Goal: Task Accomplishment & Management: Manage account settings

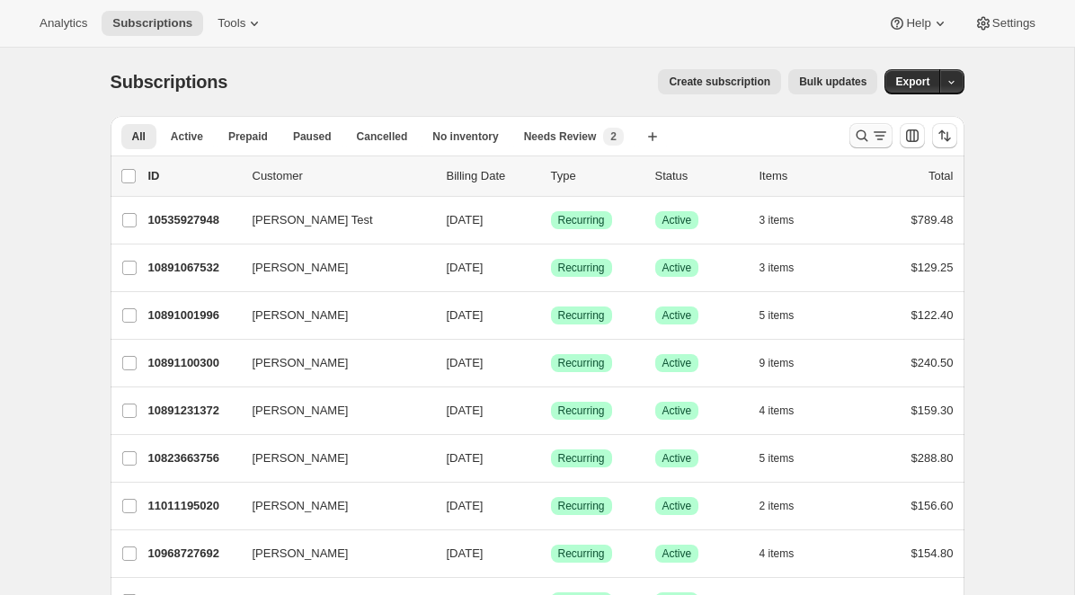
click at [864, 135] on icon "Search and filter results" at bounding box center [861, 136] width 12 height 12
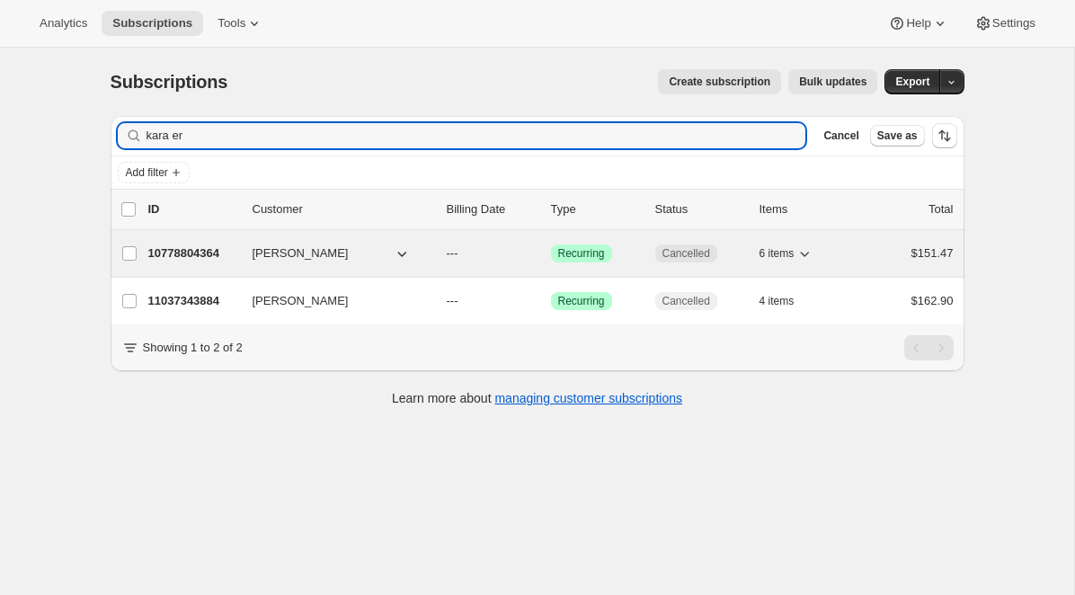
type input "kara er"
click at [199, 249] on p "10778804364" at bounding box center [193, 253] width 90 height 18
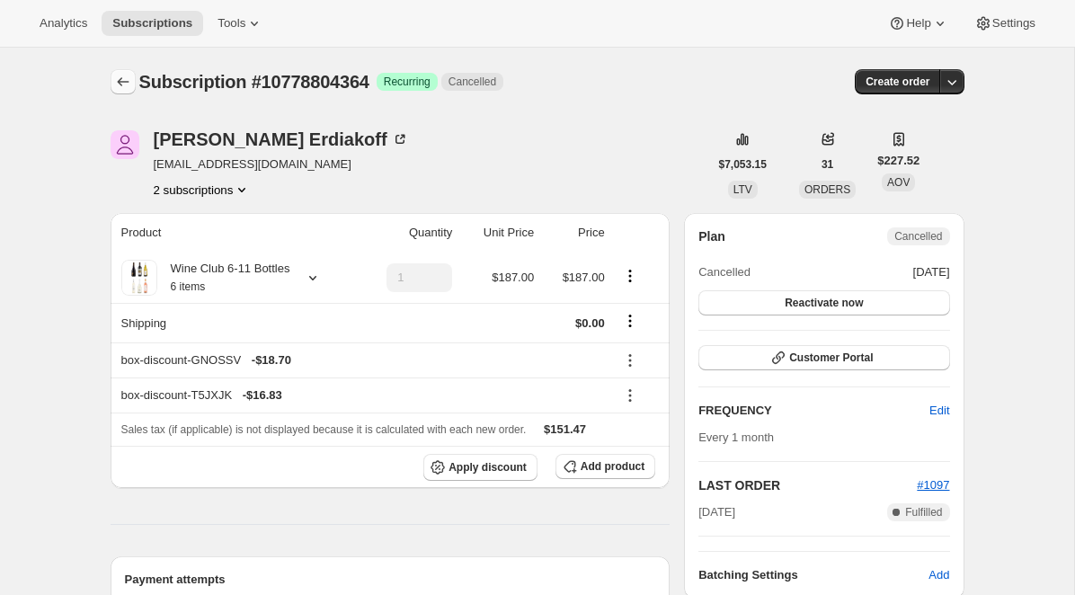
click at [111, 76] on button "Subscriptions" at bounding box center [123, 81] width 25 height 25
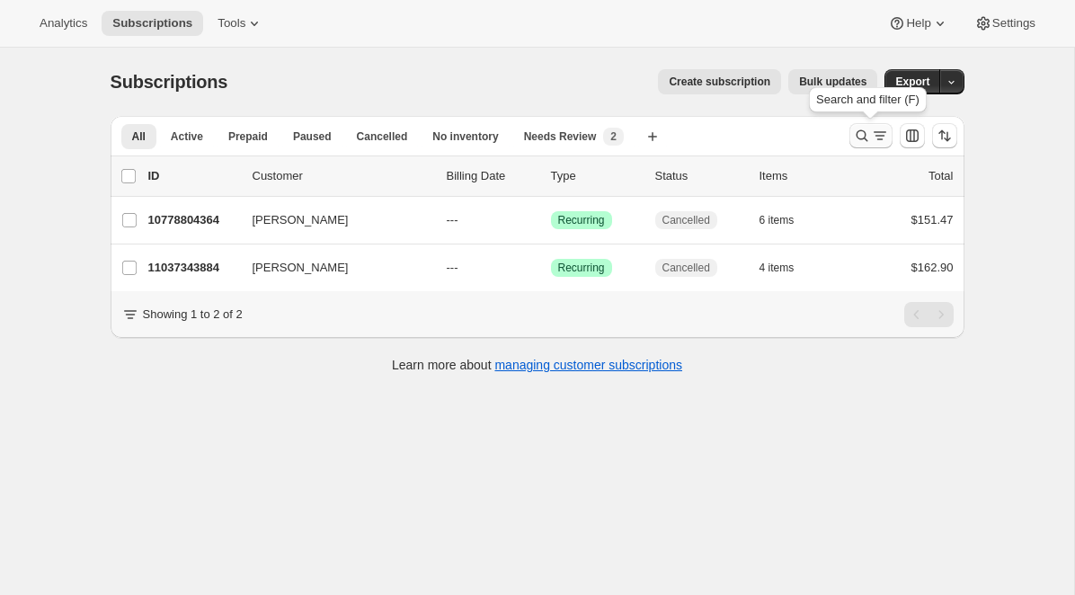
click at [871, 137] on icon "Search and filter results" at bounding box center [880, 136] width 18 height 18
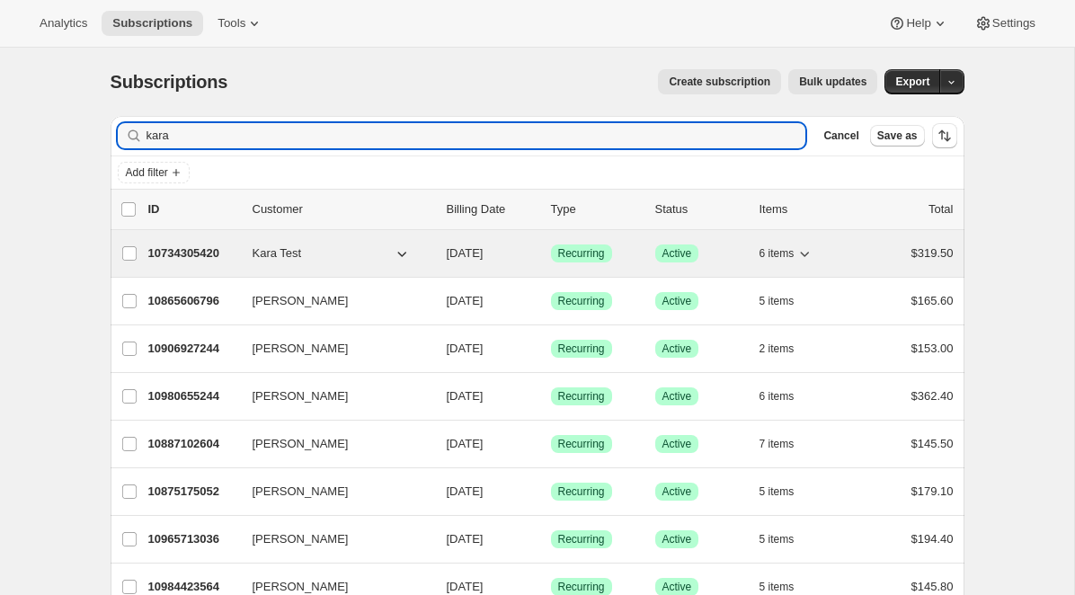
type input "kara"
click at [199, 248] on p "10734305420" at bounding box center [193, 253] width 90 height 18
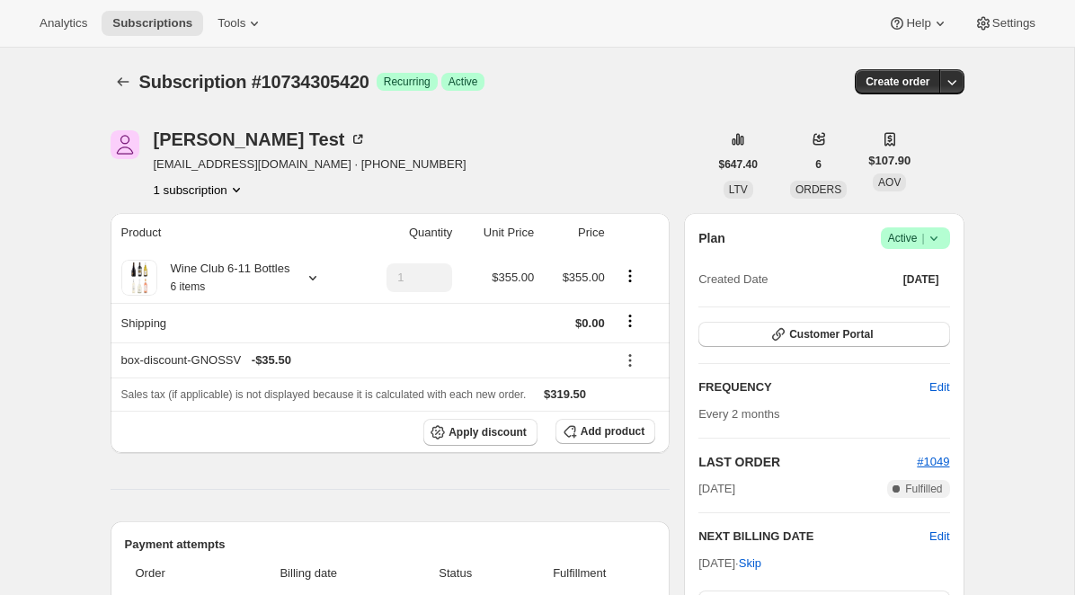
click at [282, 85] on span "Subscription #10734305420" at bounding box center [254, 82] width 230 height 20
copy span "10734305420"
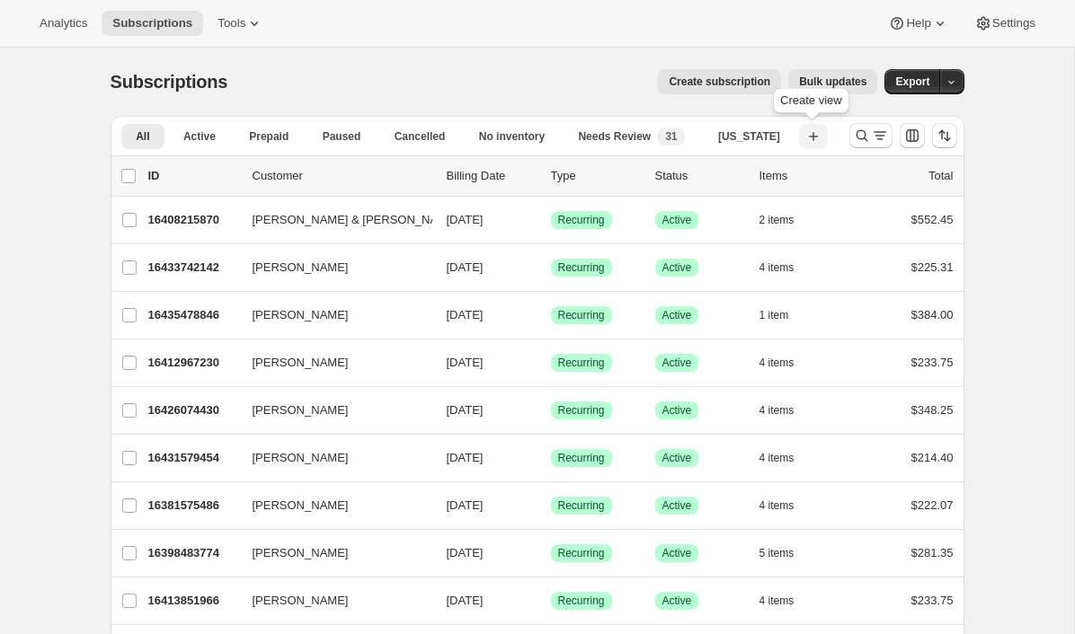
click at [805, 140] on icon "button" at bounding box center [813, 137] width 18 height 18
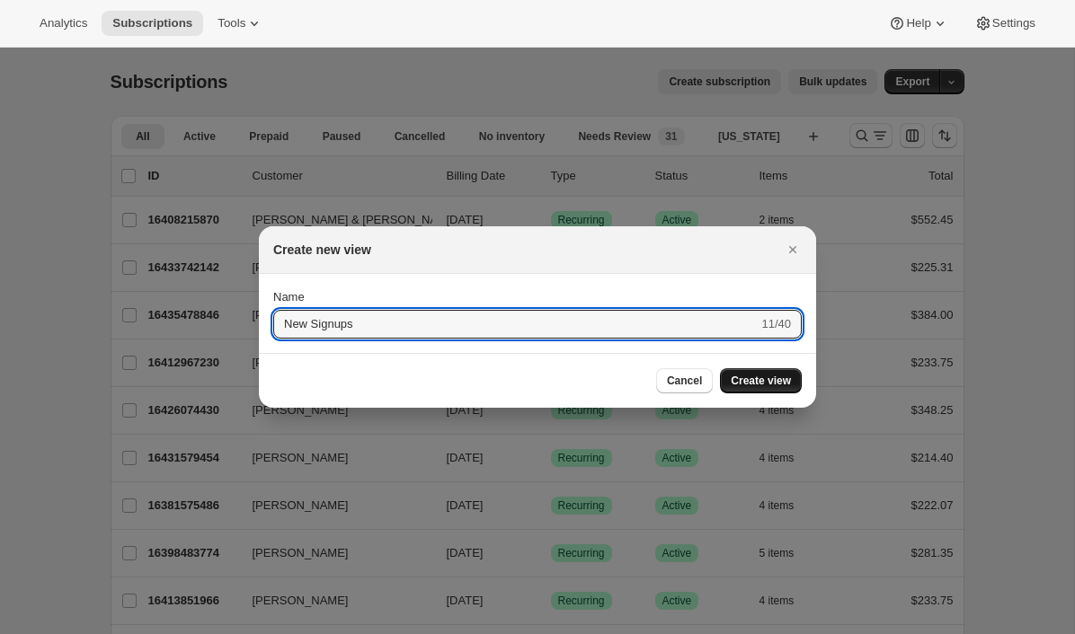
type input "New Signups"
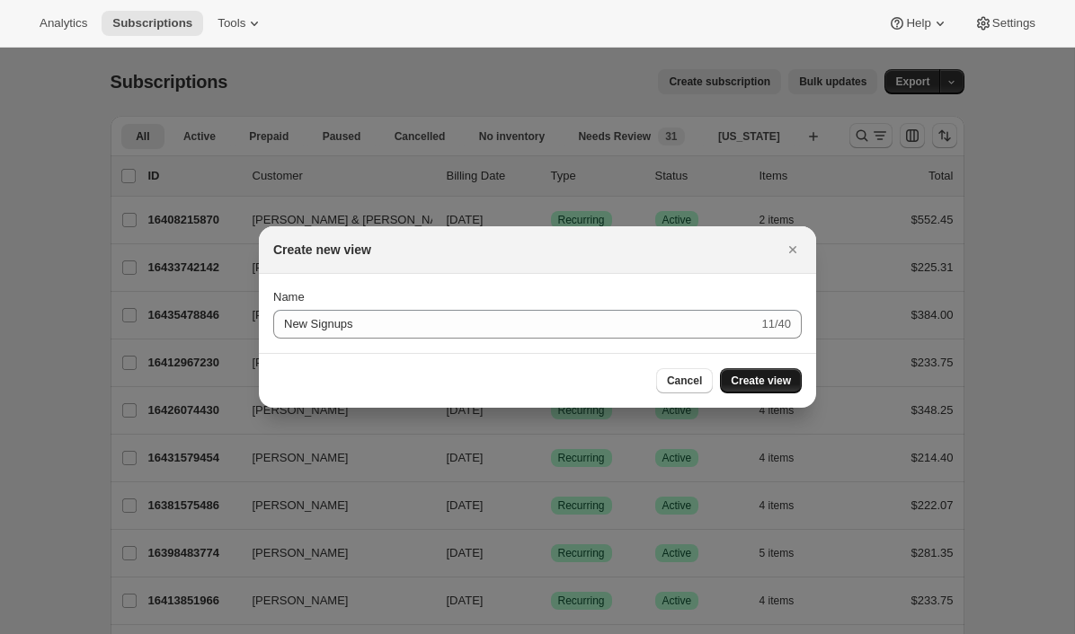
click at [756, 384] on span "Create view" at bounding box center [760, 381] width 60 height 14
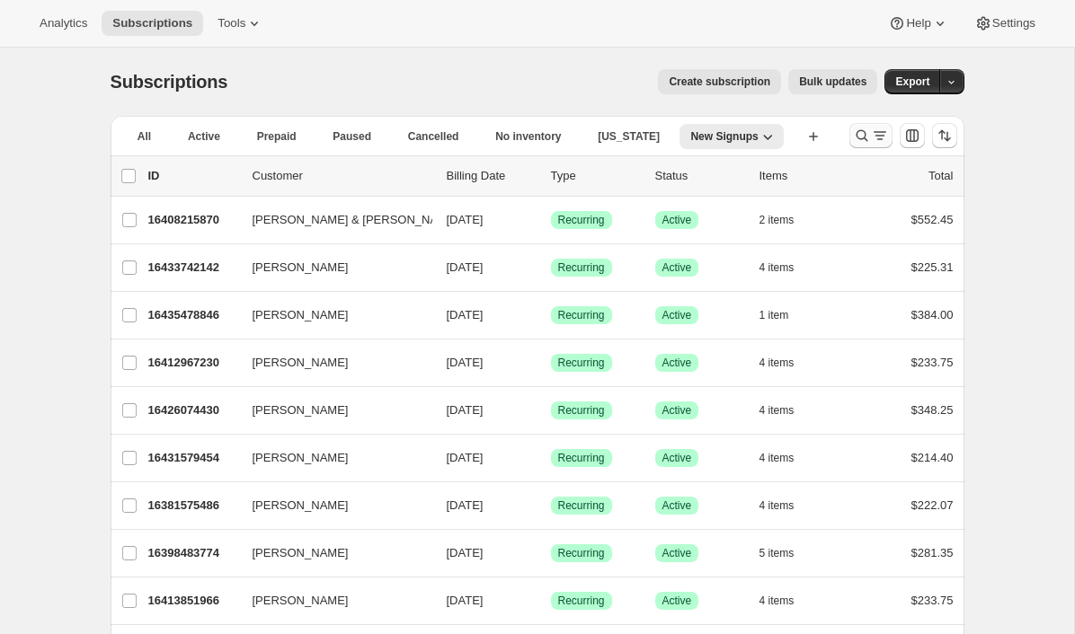
click at [860, 129] on icon "Search and filter results" at bounding box center [862, 136] width 18 height 18
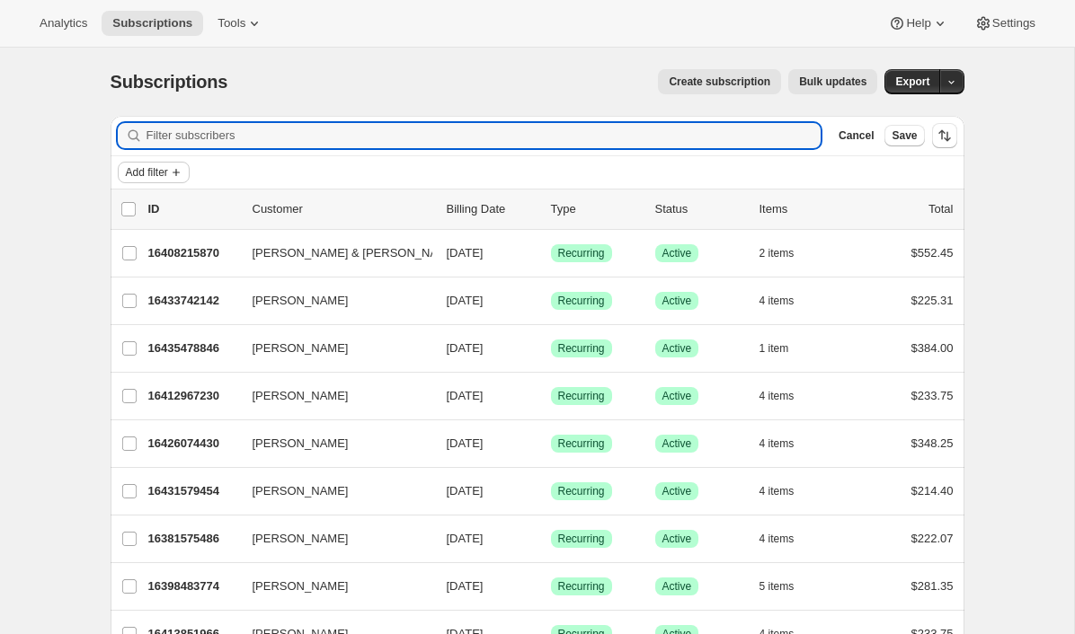
click at [181, 163] on button "Add filter" at bounding box center [154, 173] width 72 height 22
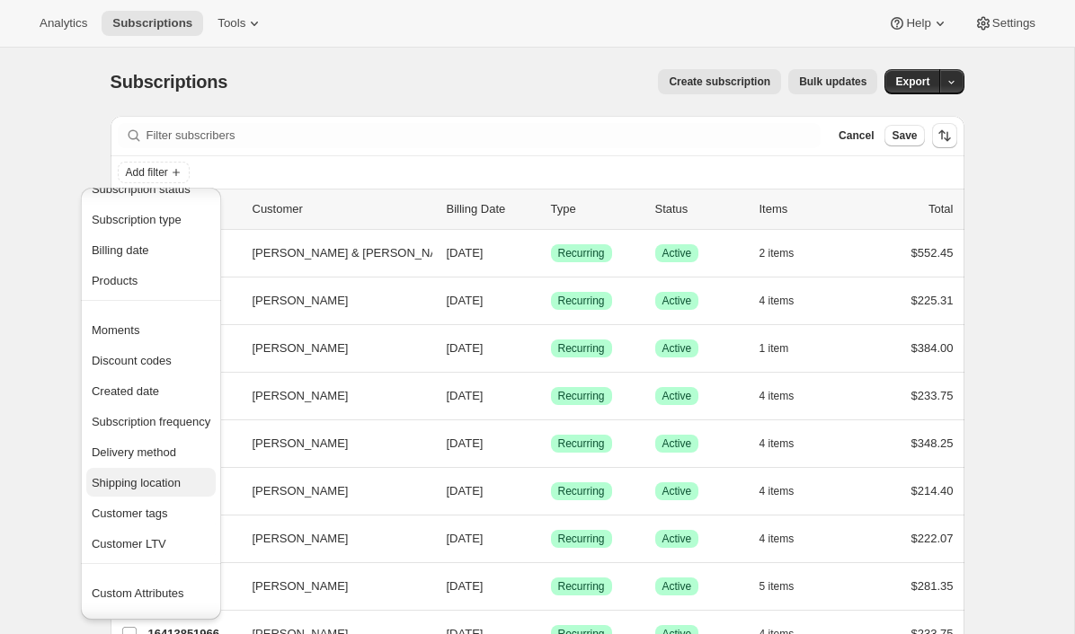
scroll to position [18, 0]
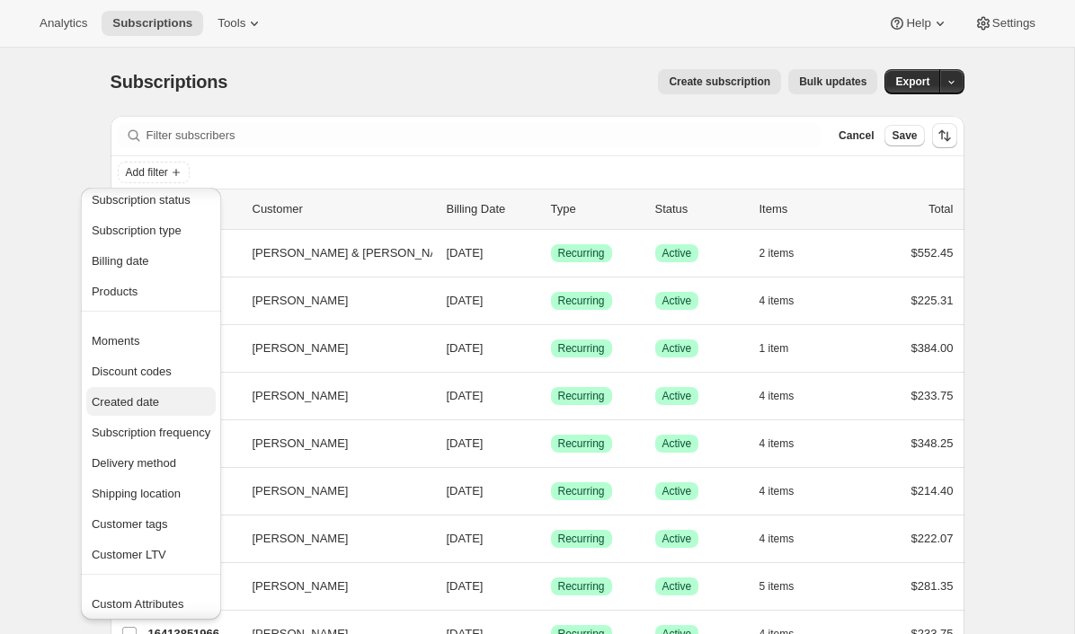
click at [142, 412] on button "Created date" at bounding box center [150, 401] width 129 height 29
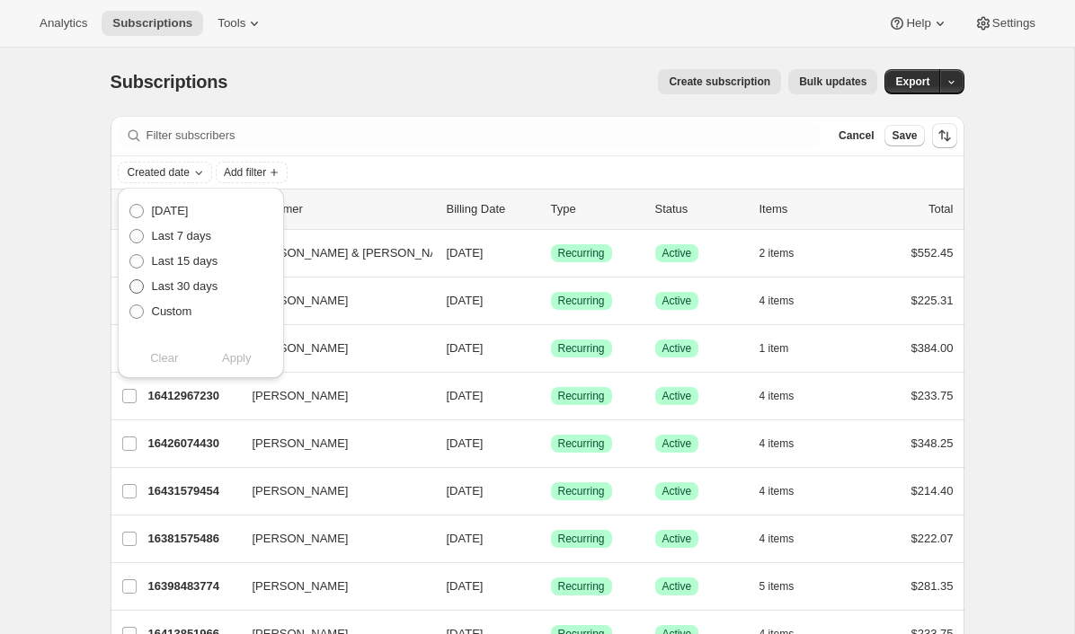
click at [201, 288] on span "Last 30 days" at bounding box center [185, 285] width 66 height 13
click at [130, 280] on input "Last 30 days" at bounding box center [129, 279] width 1 height 1
radio input "true"
click at [229, 351] on span "Apply" at bounding box center [237, 358] width 30 height 18
click at [905, 136] on span "Save" at bounding box center [903, 135] width 25 height 14
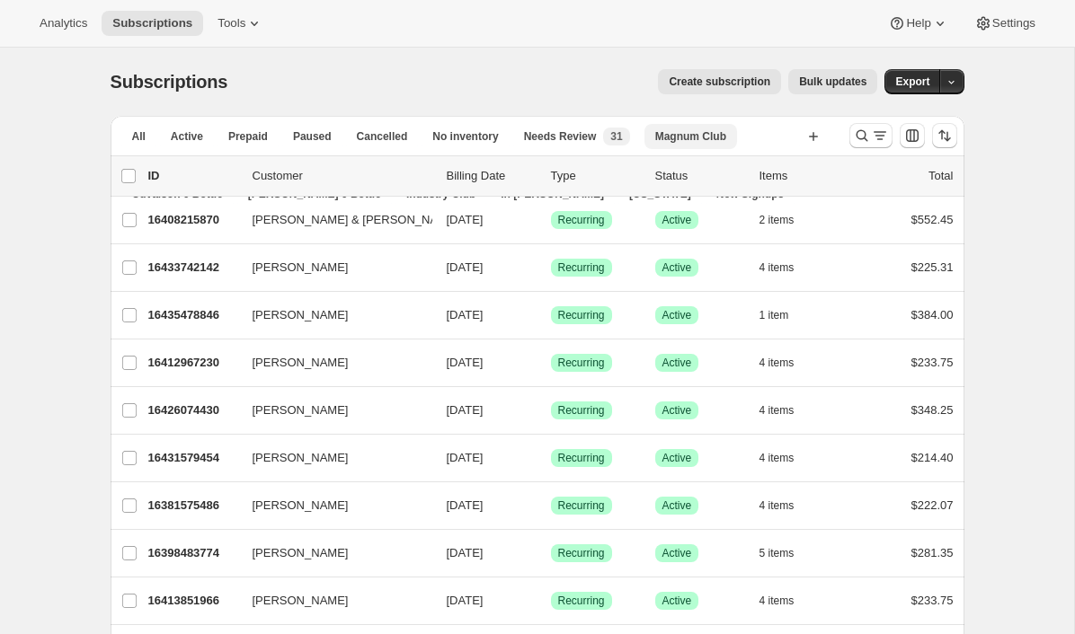
click at [689, 138] on span "Magnum Club" at bounding box center [690, 136] width 71 height 14
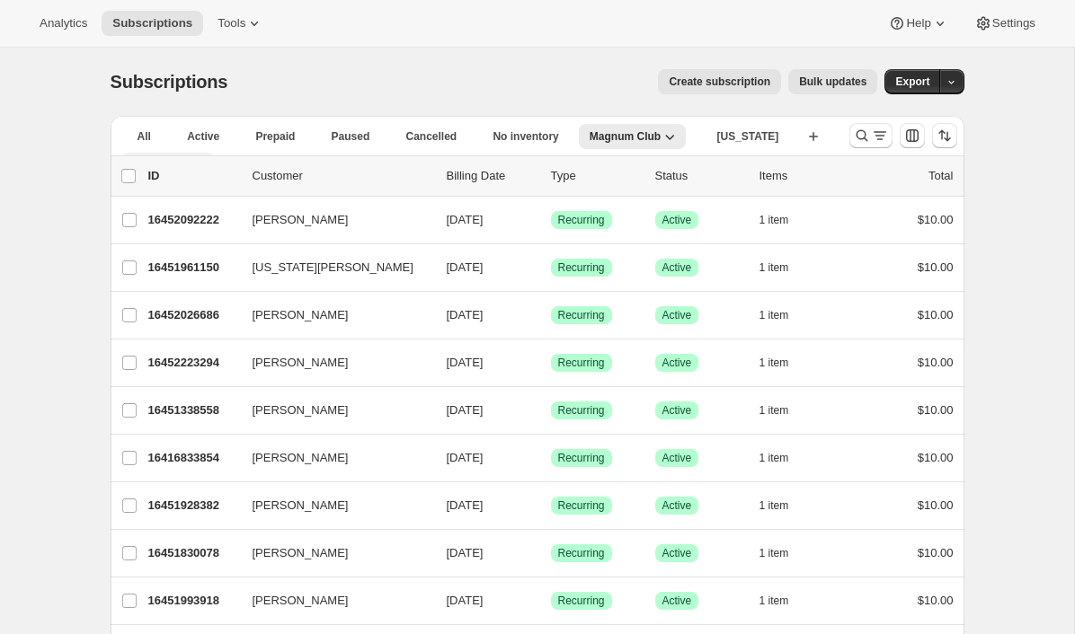
click at [208, 154] on icon "More views" at bounding box center [199, 163] width 18 height 18
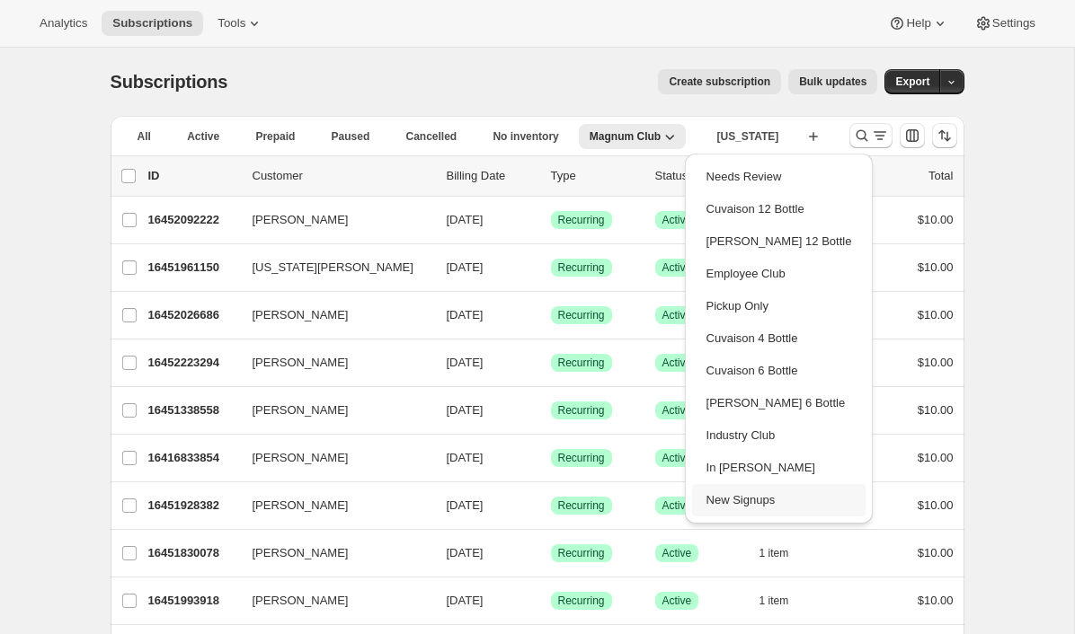
click at [730, 499] on button "New Signups" at bounding box center [779, 500] width 174 height 32
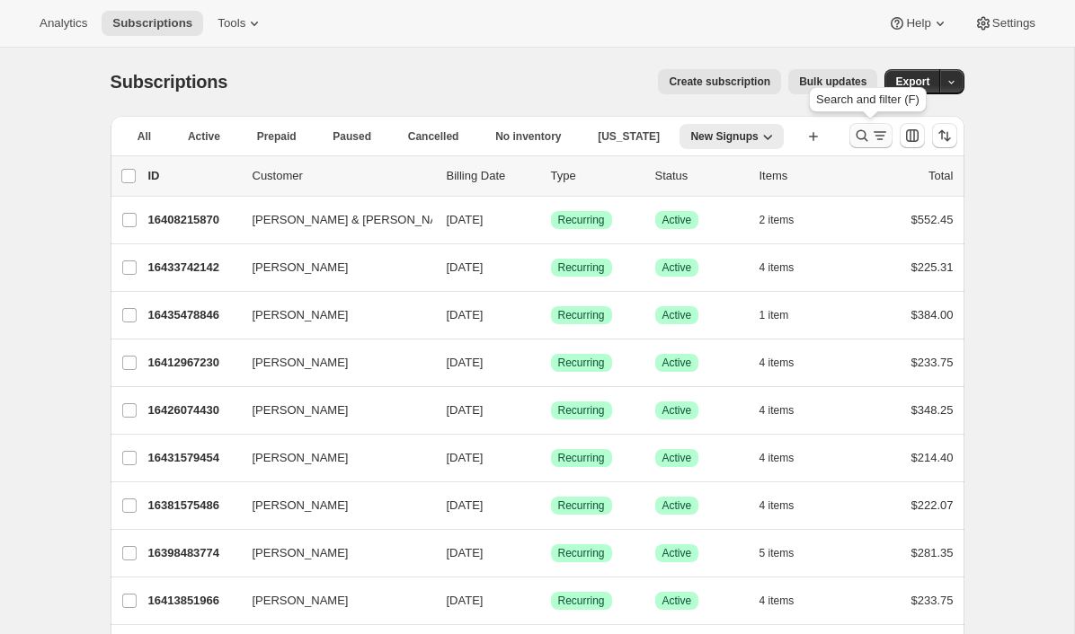
click at [867, 137] on icon "Search and filter results" at bounding box center [862, 136] width 18 height 18
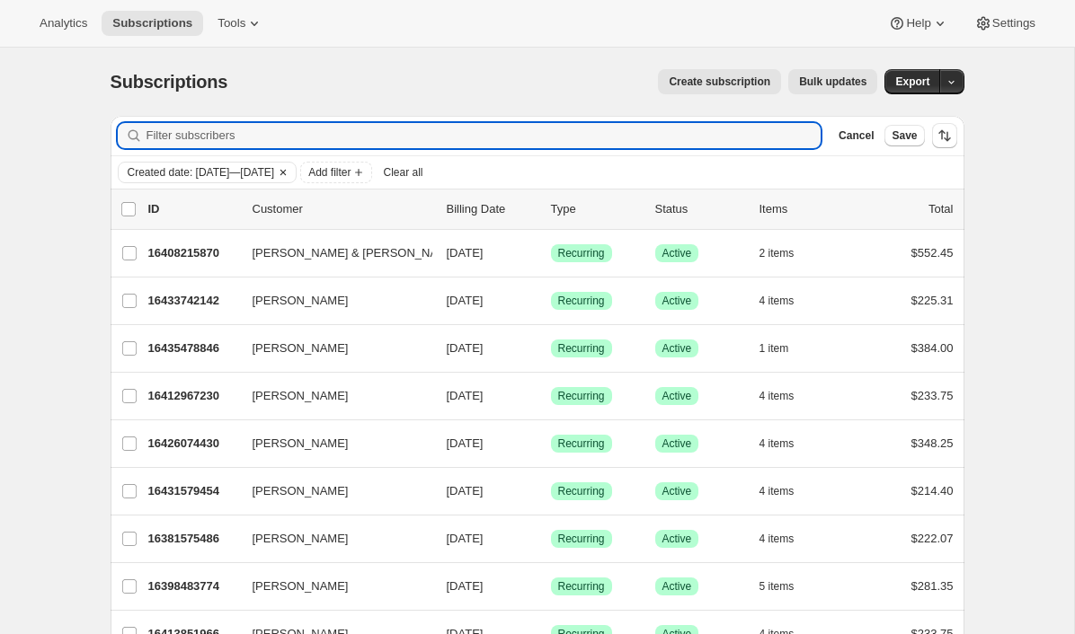
click at [272, 173] on span "Created date: Sep 3, 2025—Oct 3, 2025" at bounding box center [201, 172] width 147 height 14
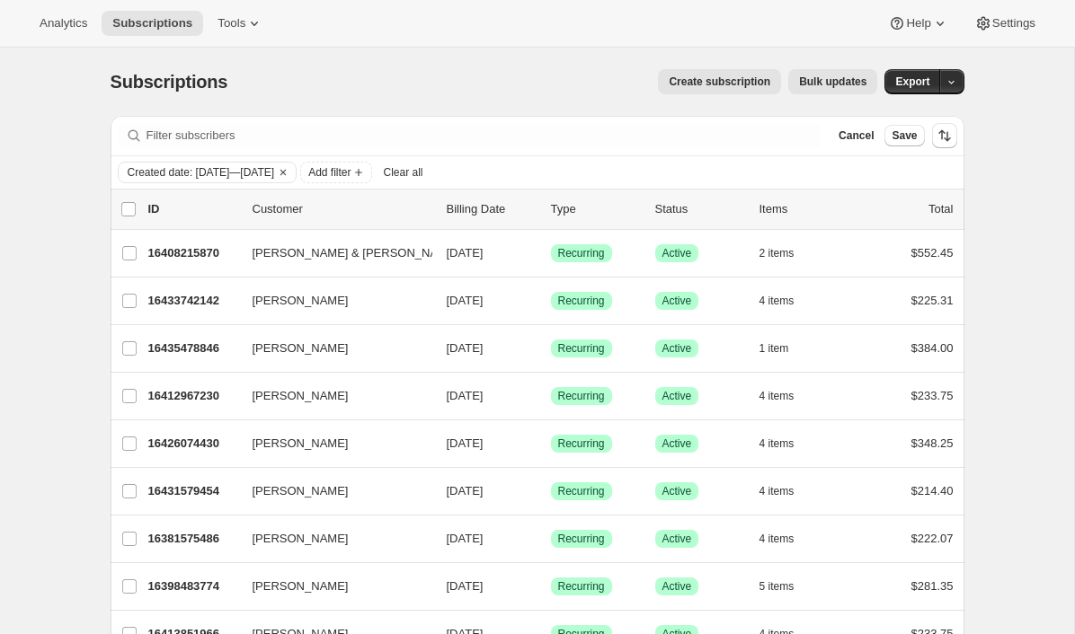
click at [372, 88] on div "Create subscription Bulk updates" at bounding box center [563, 81] width 628 height 25
click at [906, 137] on span "Save" at bounding box center [903, 135] width 25 height 14
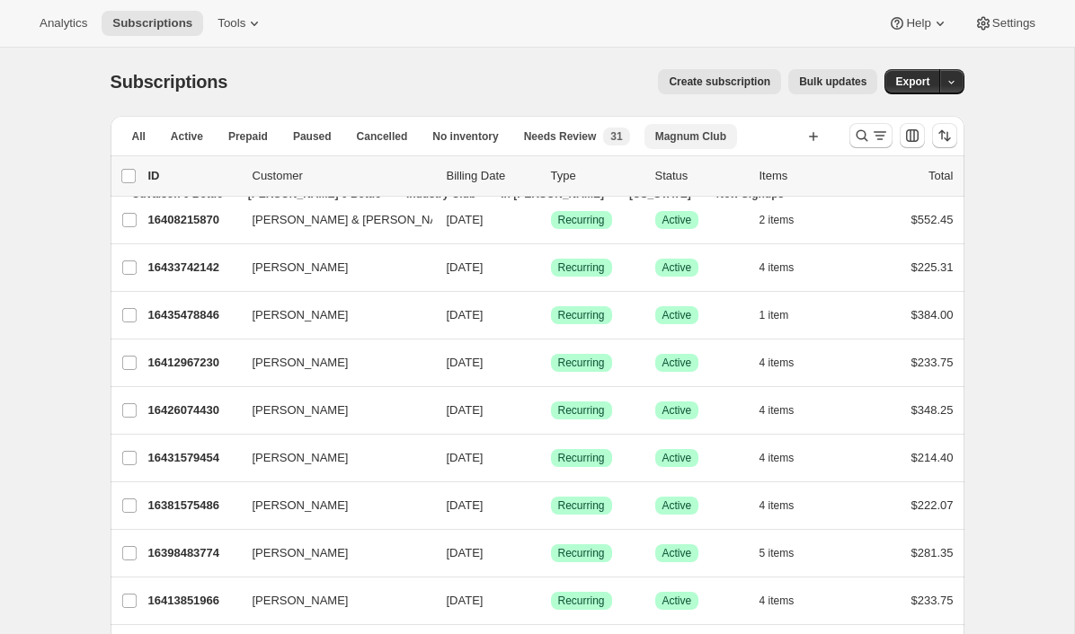
click at [702, 135] on span "Magnum Club" at bounding box center [690, 136] width 71 height 14
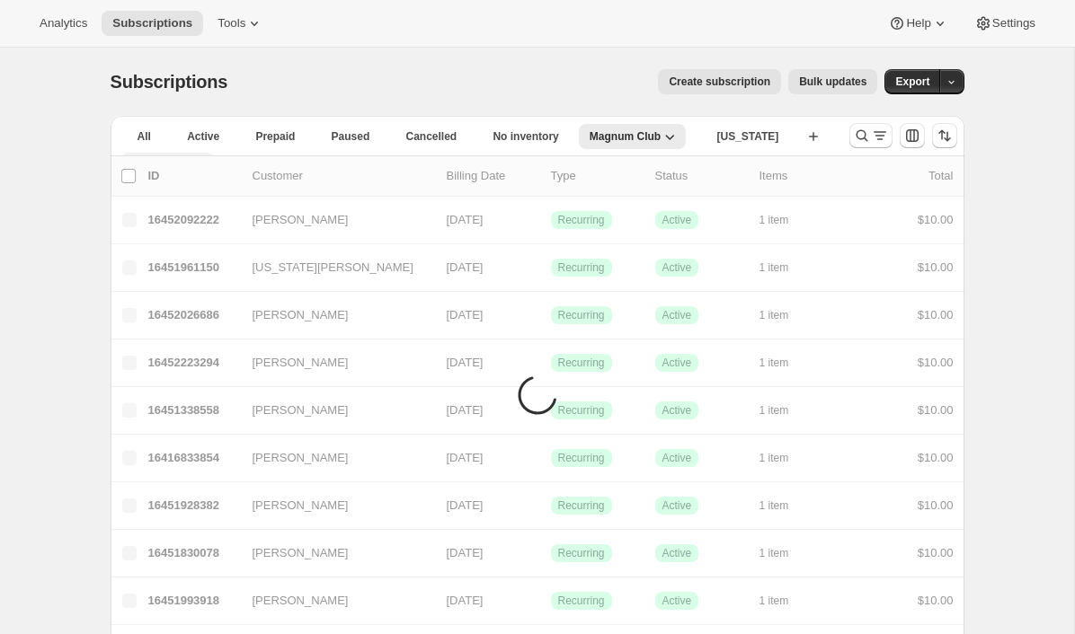
click at [190, 155] on span "More views" at bounding box center [161, 162] width 58 height 14
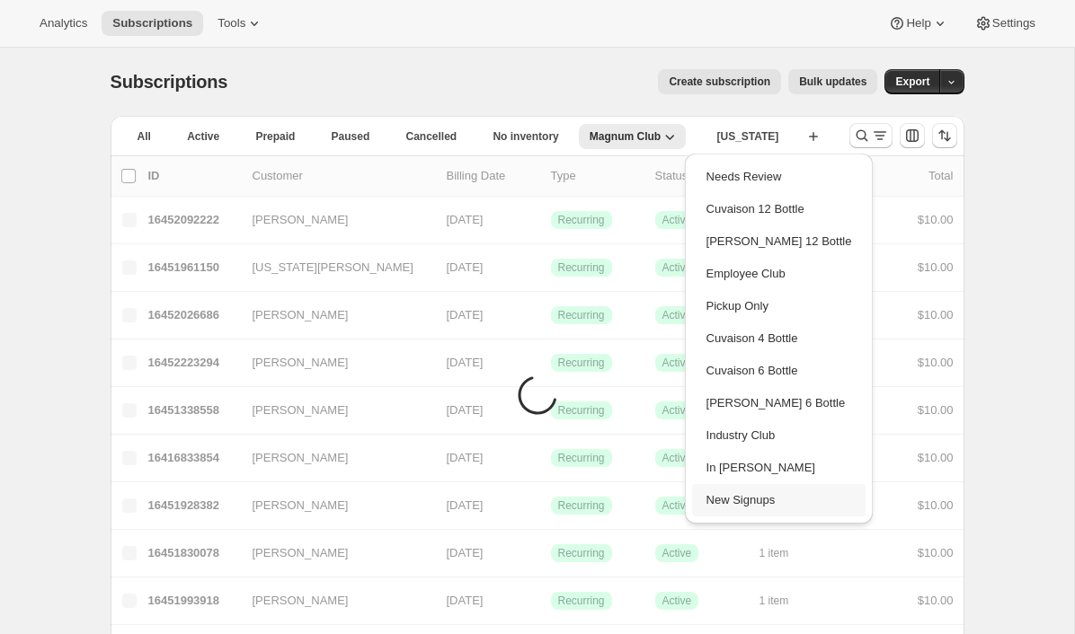
click at [730, 504] on button "New Signups" at bounding box center [779, 500] width 174 height 32
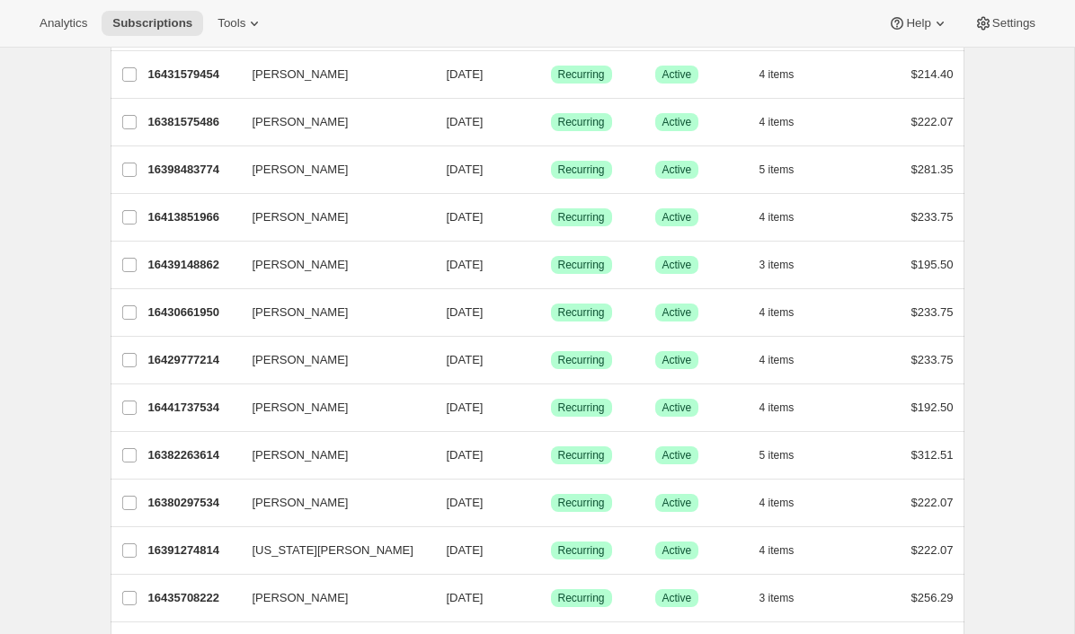
scroll to position [0, 0]
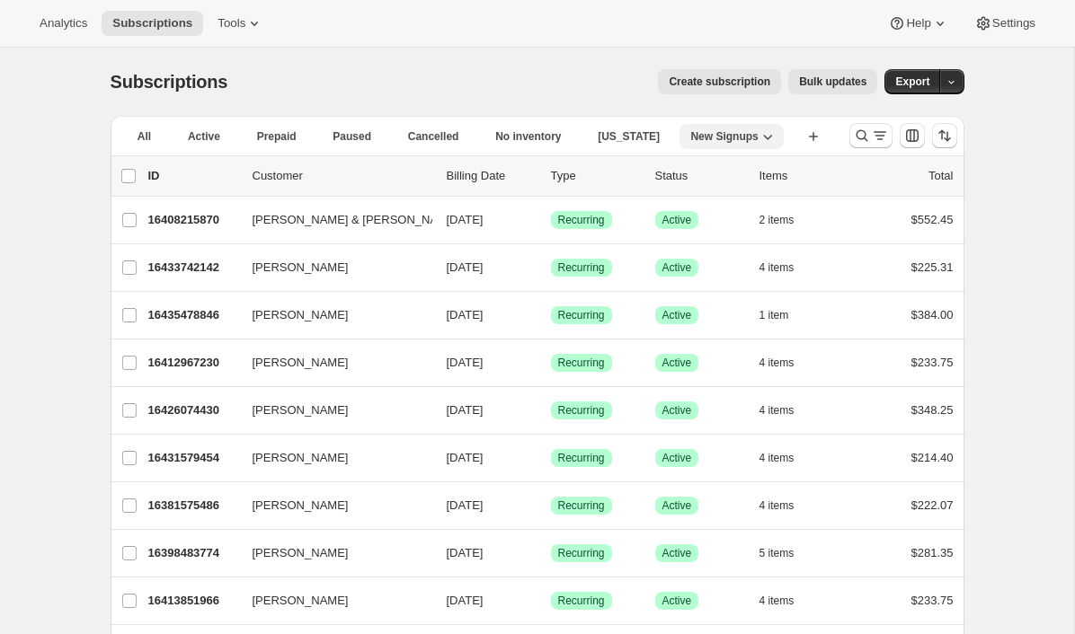
click at [679, 128] on button "New Signups" at bounding box center [730, 136] width 103 height 25
click at [871, 137] on icon "Search and filter results" at bounding box center [880, 136] width 18 height 18
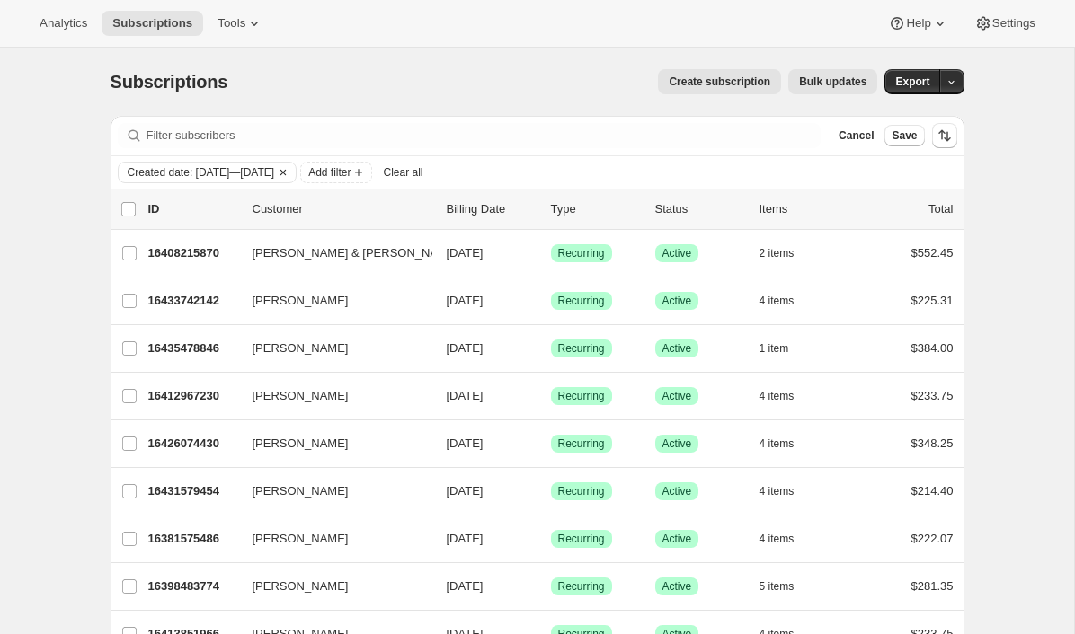
click at [275, 177] on span "Created date: Sep 3, 2025—Oct 3, 2025" at bounding box center [201, 172] width 147 height 14
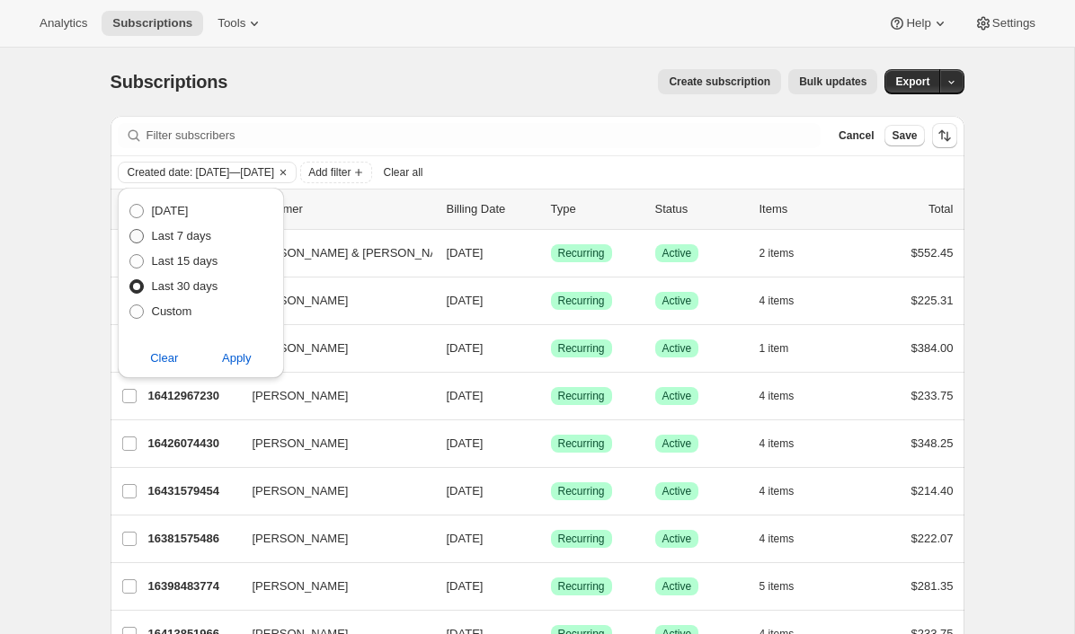
click at [180, 239] on span "Last 7 days" at bounding box center [182, 235] width 60 height 13
click at [130, 230] on input "Last 7 days" at bounding box center [129, 229] width 1 height 1
radio input "true"
click at [232, 356] on span "Apply" at bounding box center [237, 358] width 30 height 18
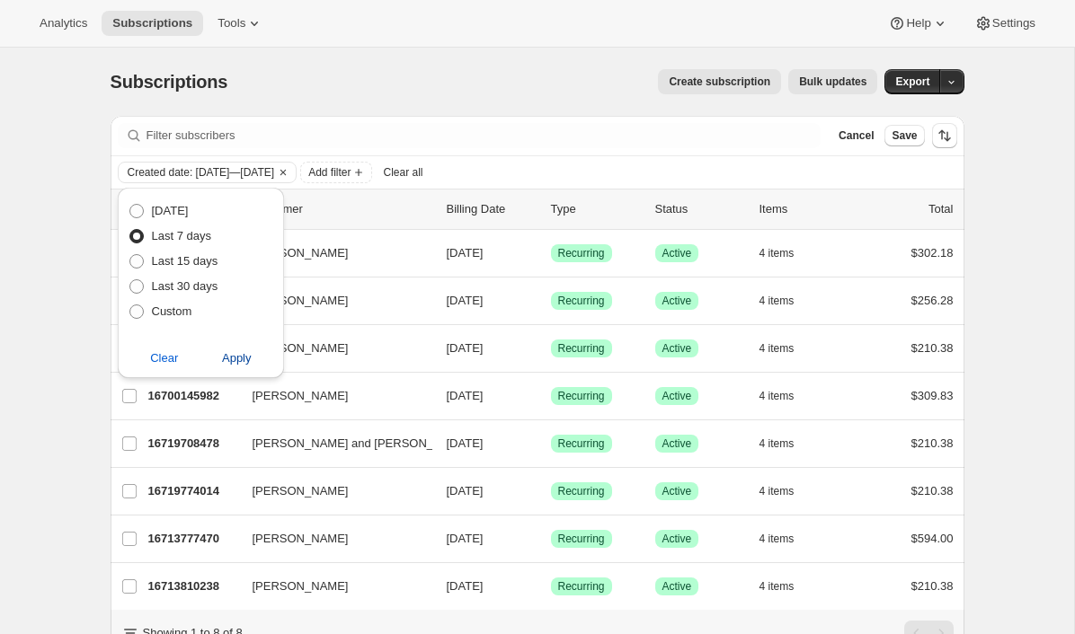
click at [234, 356] on span "Apply" at bounding box center [237, 358] width 30 height 18
click at [73, 359] on div "Subscriptions. This page is ready Subscriptions Create subscription Bulk update…" at bounding box center [537, 379] width 1074 height 663
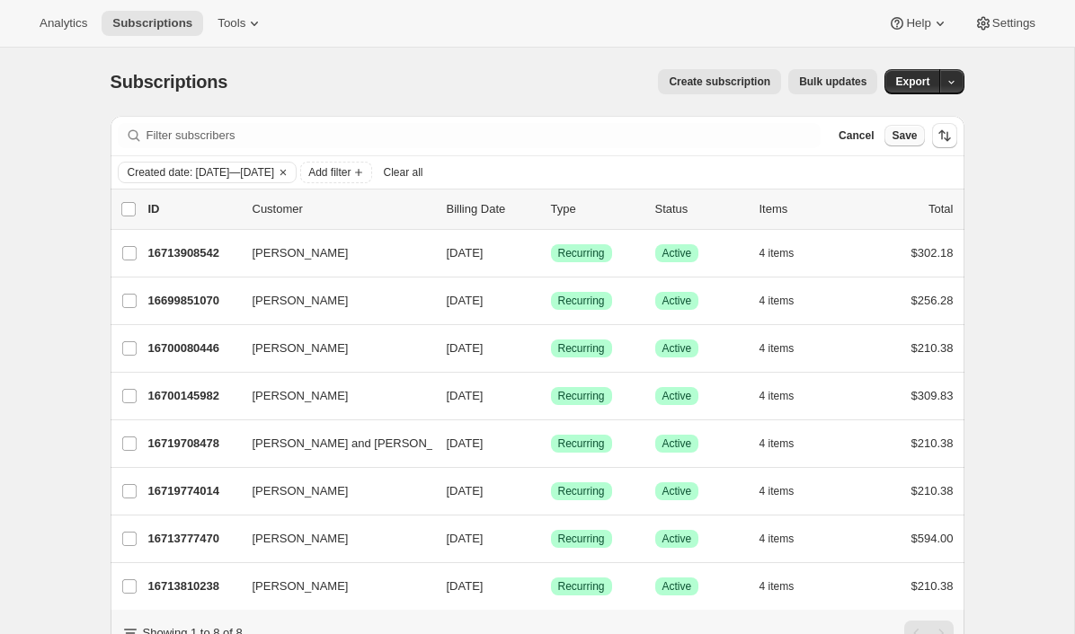
click at [896, 138] on span "Save" at bounding box center [903, 135] width 25 height 14
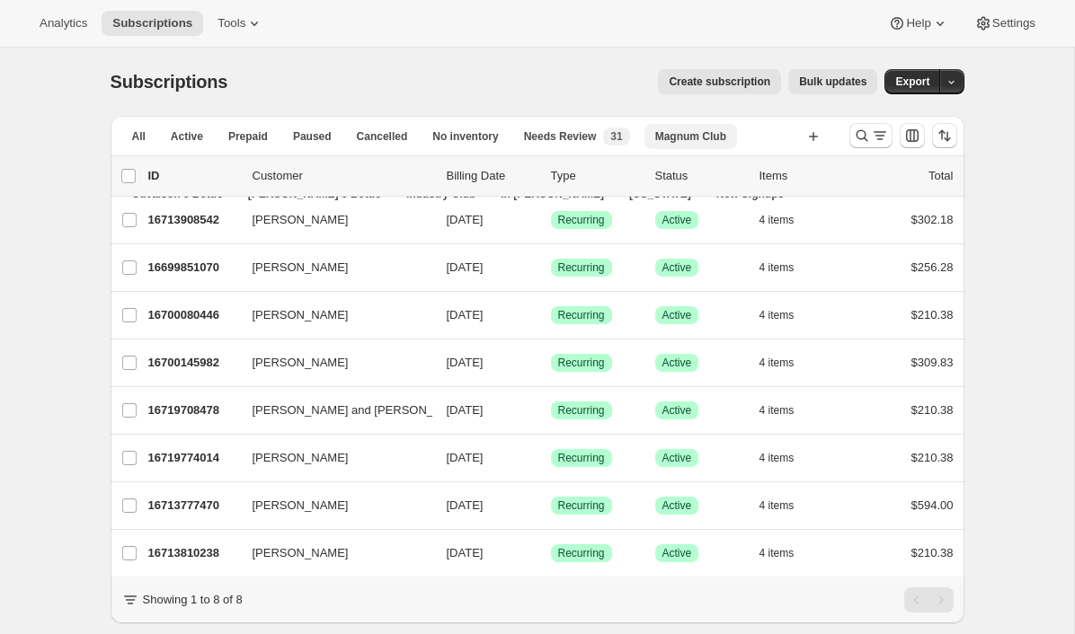
click at [708, 134] on span "Magnum Club" at bounding box center [690, 136] width 71 height 14
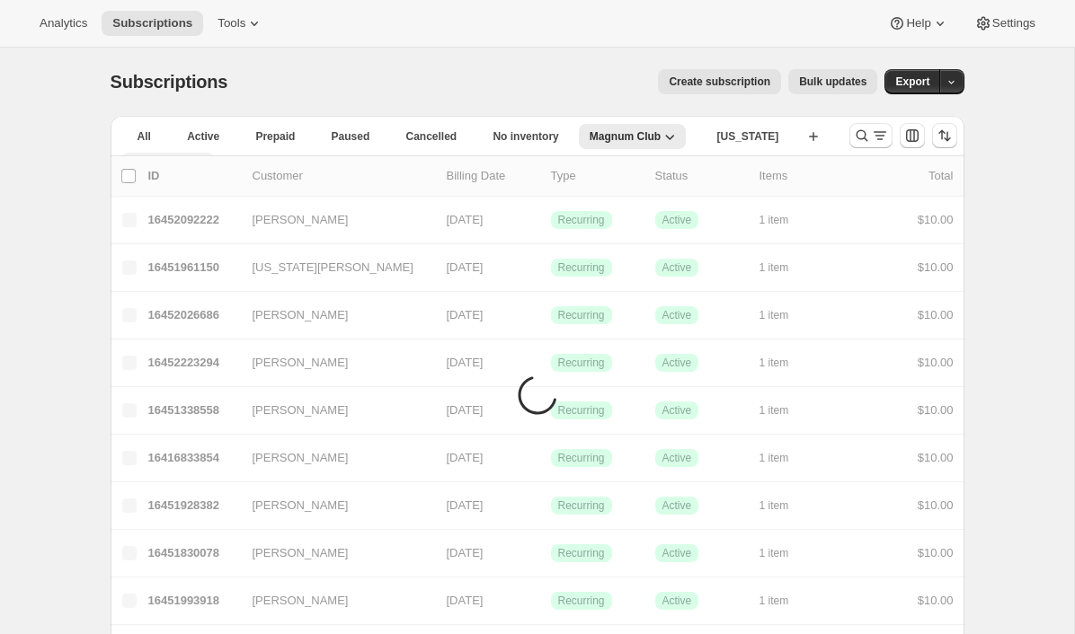
click at [190, 155] on span "More views" at bounding box center [161, 162] width 58 height 14
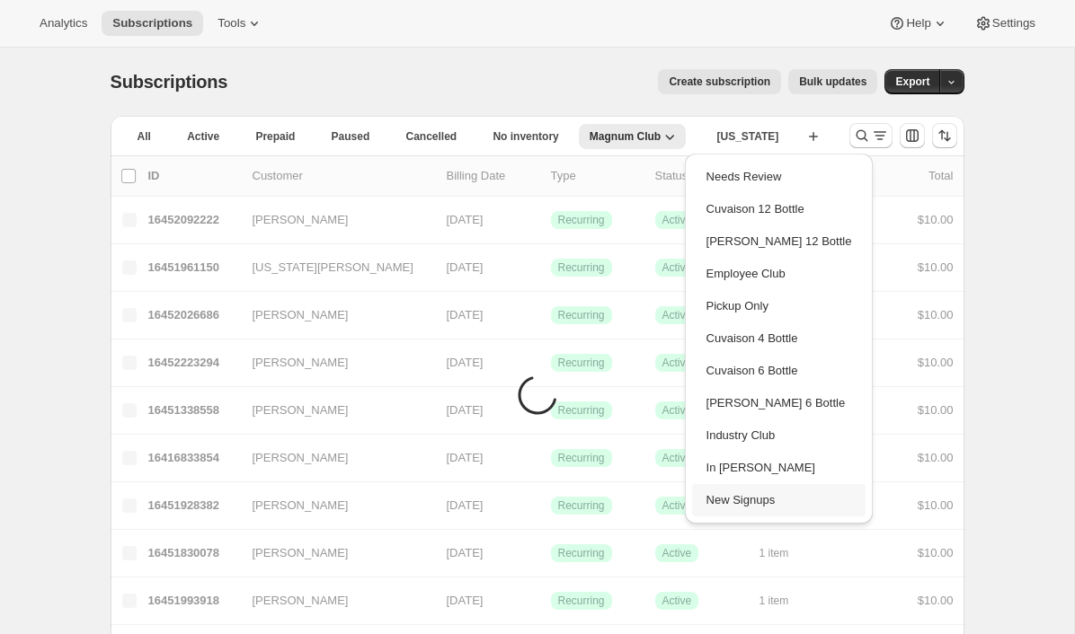
click at [739, 502] on button "New Signups" at bounding box center [779, 500] width 174 height 32
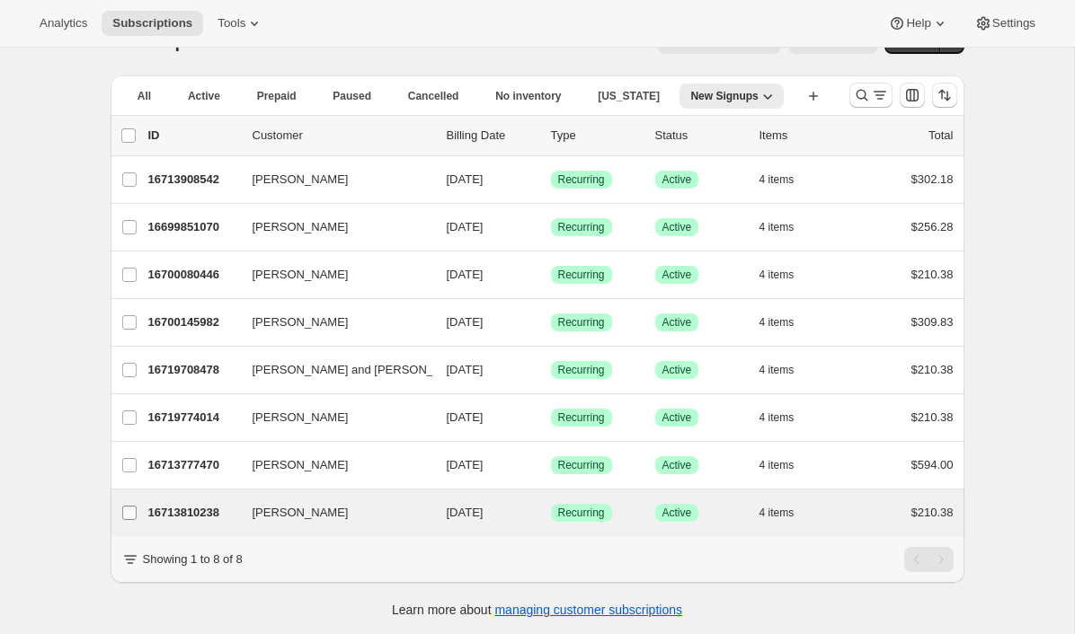
scroll to position [48, 0]
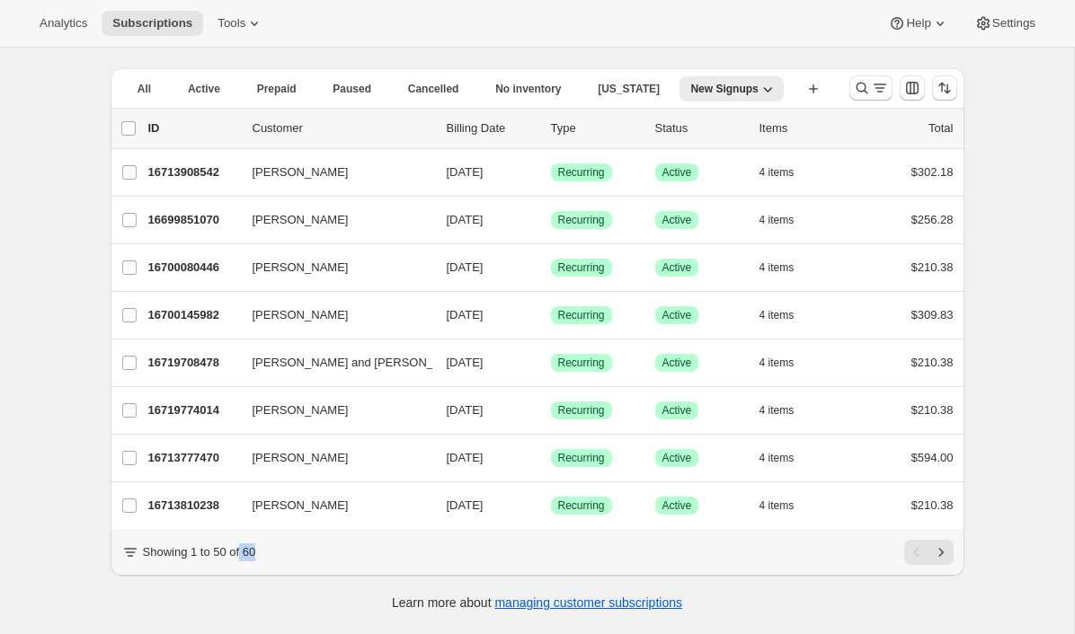
drag, startPoint x: 258, startPoint y: 553, endPoint x: 244, endPoint y: 553, distance: 13.5
click at [244, 553] on div "Showing 1 to 50 of 60" at bounding box center [537, 552] width 832 height 25
click at [28, 526] on div "Subscriptions. This page is ready Subscriptions Create subscription Bulk update…" at bounding box center [537, 317] width 1074 height 634
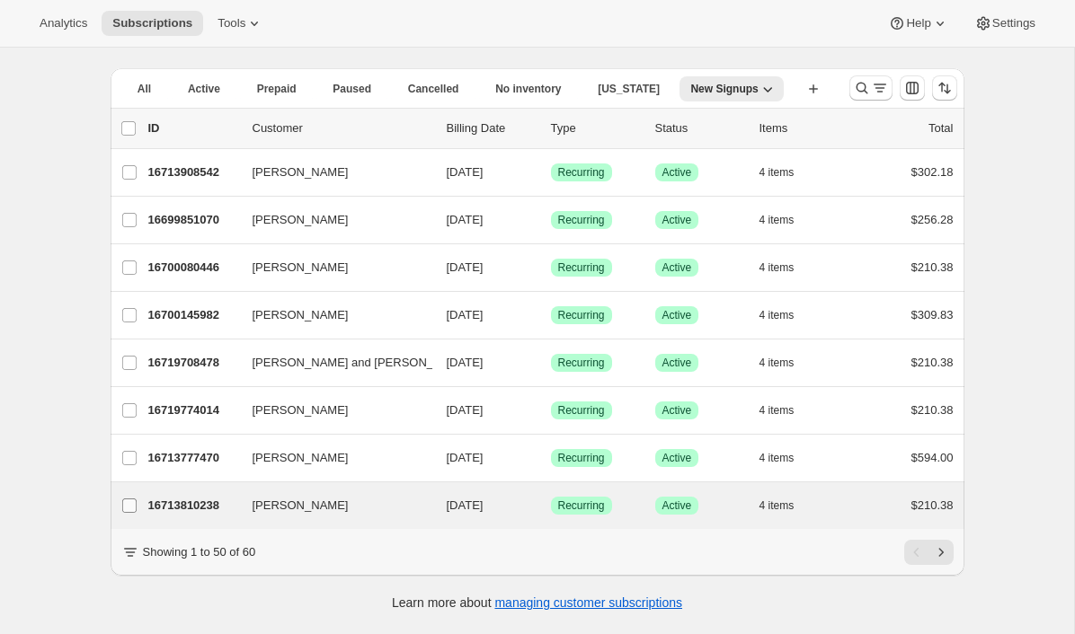
scroll to position [0, 0]
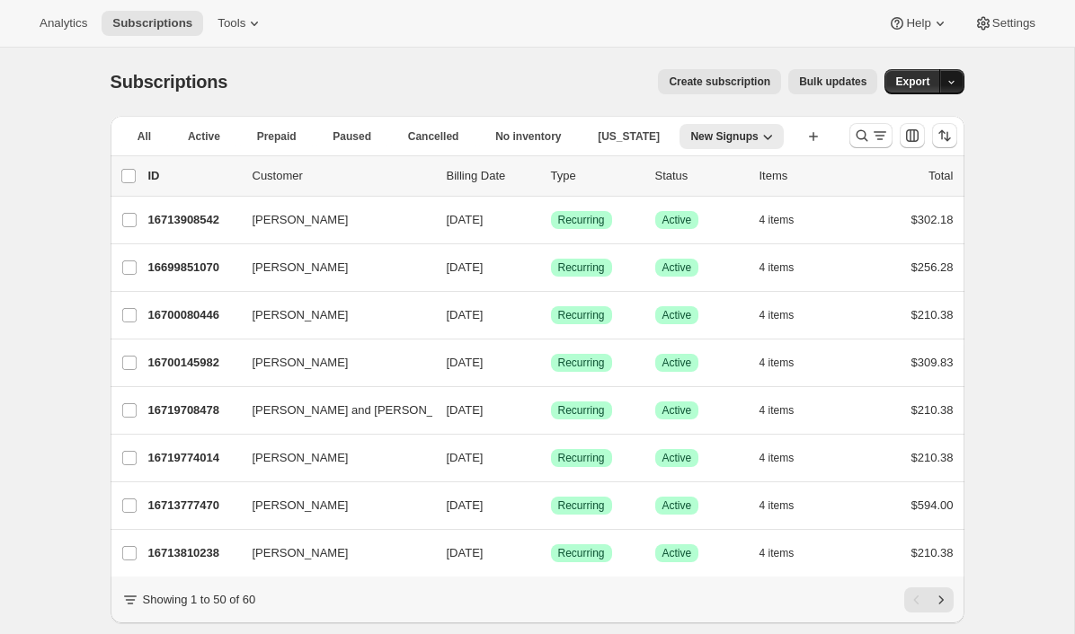
click at [954, 80] on icon "button" at bounding box center [951, 82] width 12 height 12
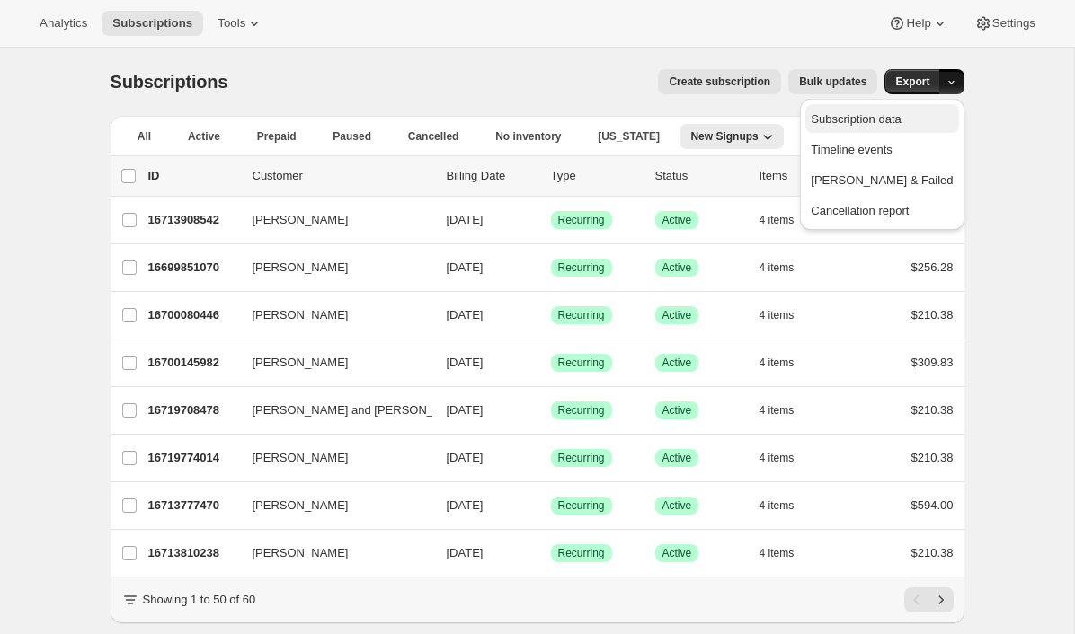
click at [900, 121] on span "Subscription data" at bounding box center [855, 118] width 90 height 13
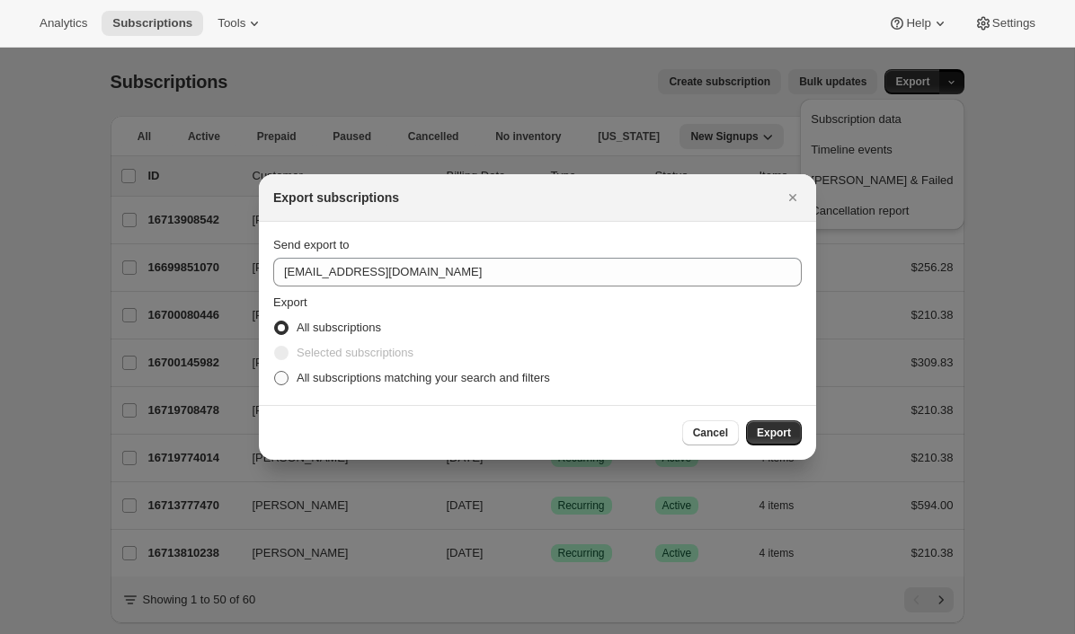
click at [459, 378] on span "All subscriptions matching your search and filters" at bounding box center [422, 377] width 253 height 13
click at [275, 372] on input "All subscriptions matching your search and filters" at bounding box center [274, 371] width 1 height 1
radio input "true"
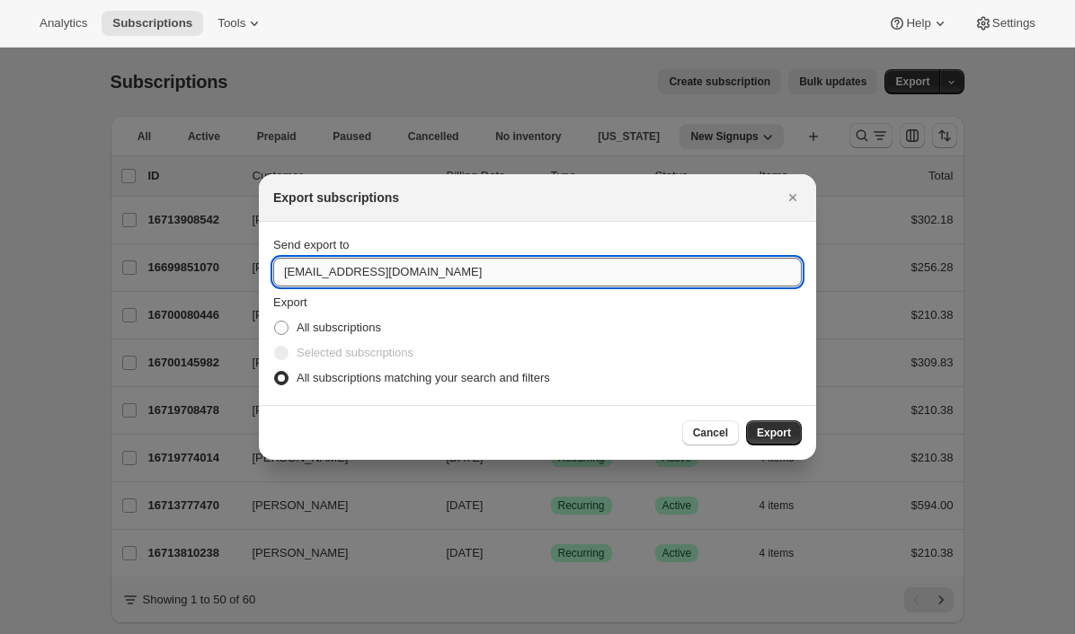
click at [377, 273] on input "concierge@tewines.com" at bounding box center [537, 272] width 528 height 29
click at [421, 299] on fieldset "Export All subscriptions Selected subscriptions All subscriptions matching your…" at bounding box center [537, 342] width 528 height 97
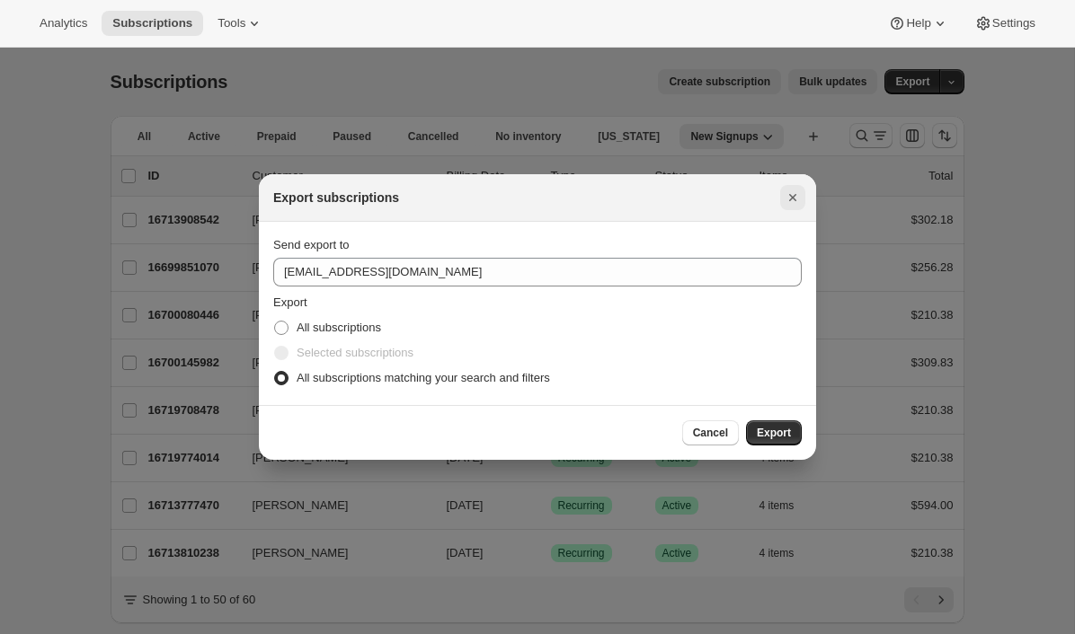
click at [786, 195] on icon "Close" at bounding box center [792, 198] width 18 height 18
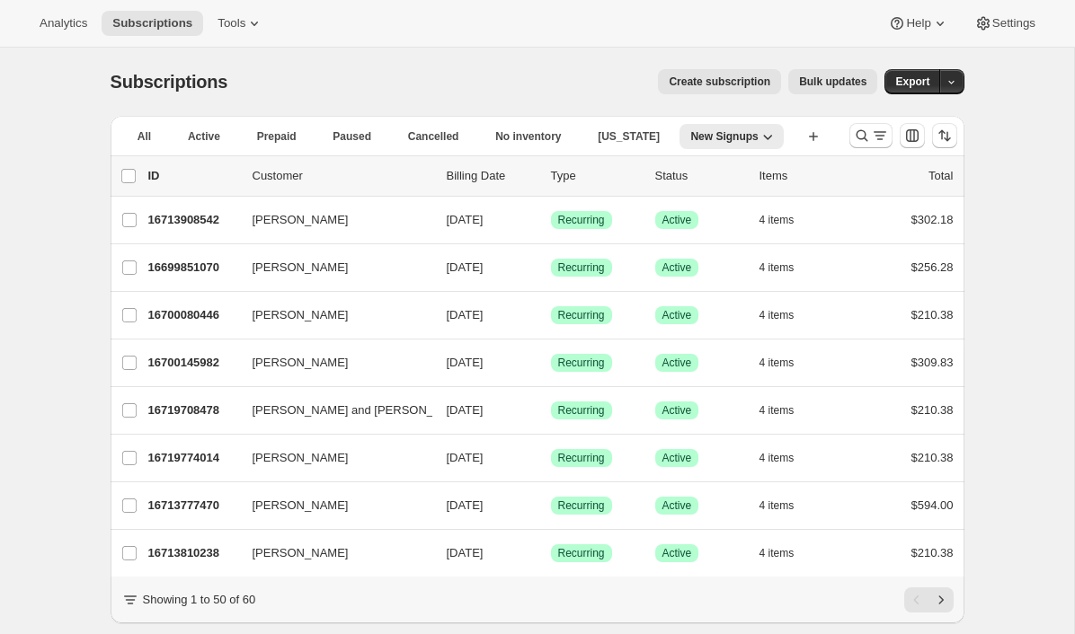
click at [1034, 181] on div "Subscriptions. This page is ready Subscriptions Create subscription Bulk update…" at bounding box center [537, 365] width 1074 height 634
click at [950, 84] on icon "button" at bounding box center [951, 82] width 12 height 12
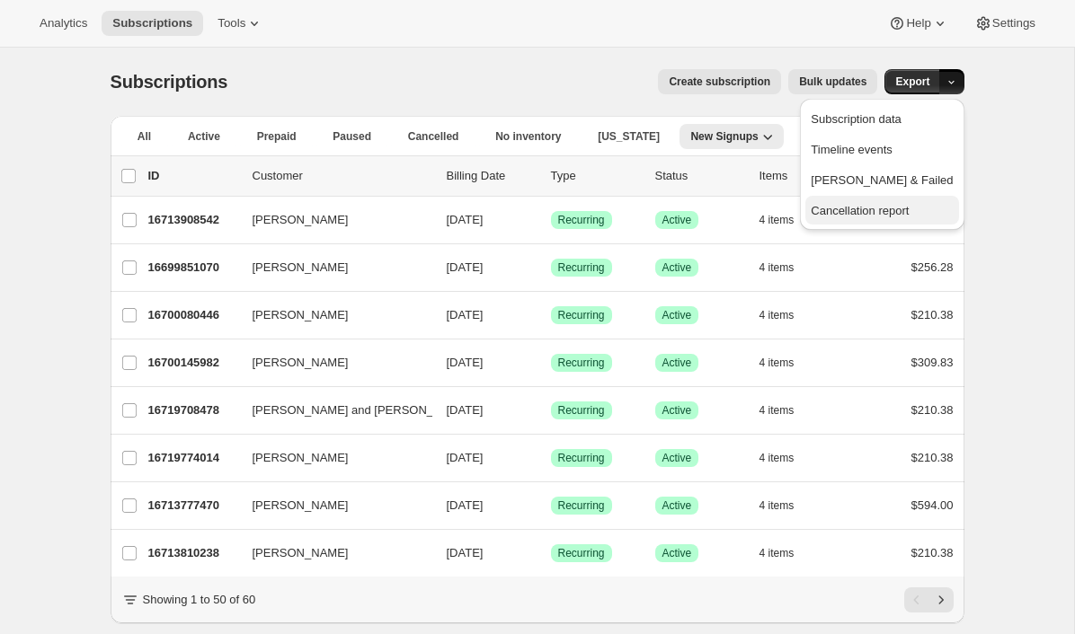
click at [907, 214] on span "Cancellation report" at bounding box center [859, 210] width 98 height 13
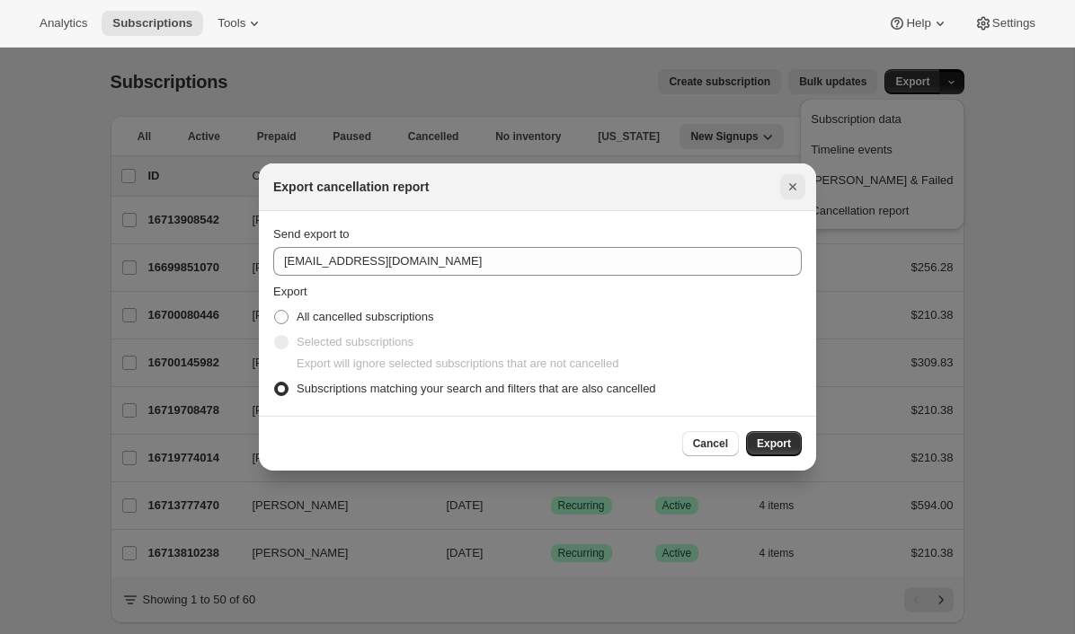
click at [793, 183] on icon "Close" at bounding box center [792, 187] width 18 height 18
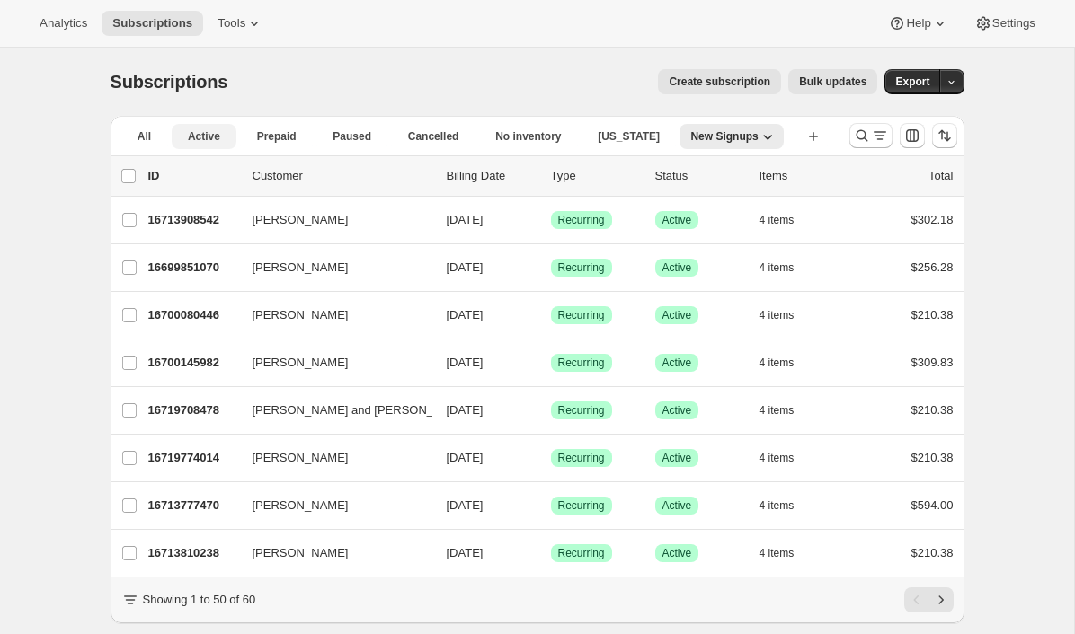
click at [189, 136] on span "Active" at bounding box center [204, 136] width 32 height 14
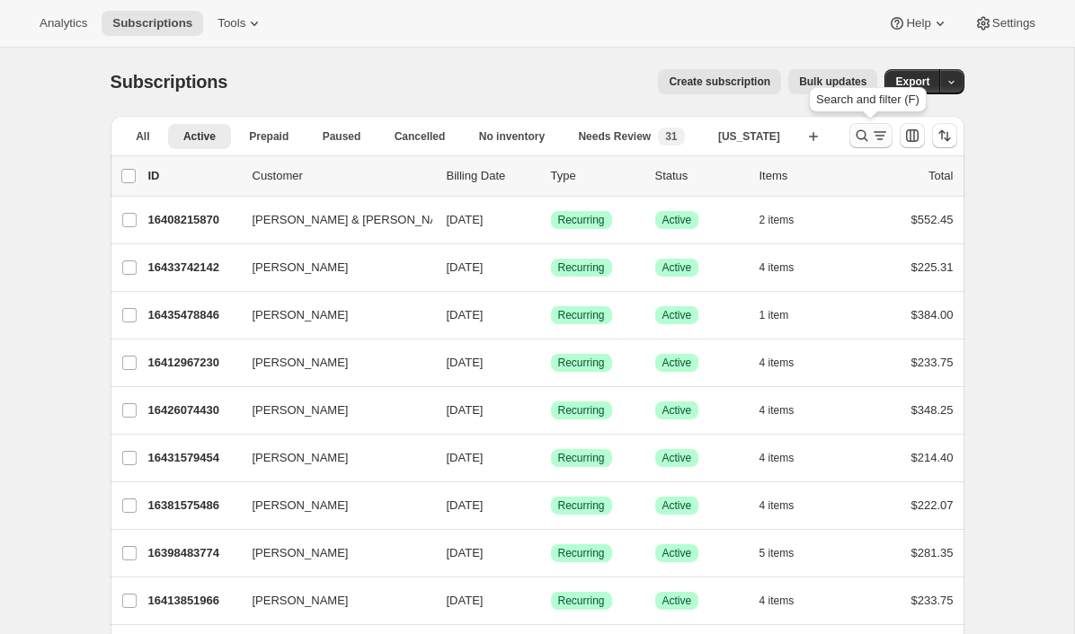
click at [867, 132] on icon "Search and filter results" at bounding box center [862, 136] width 18 height 18
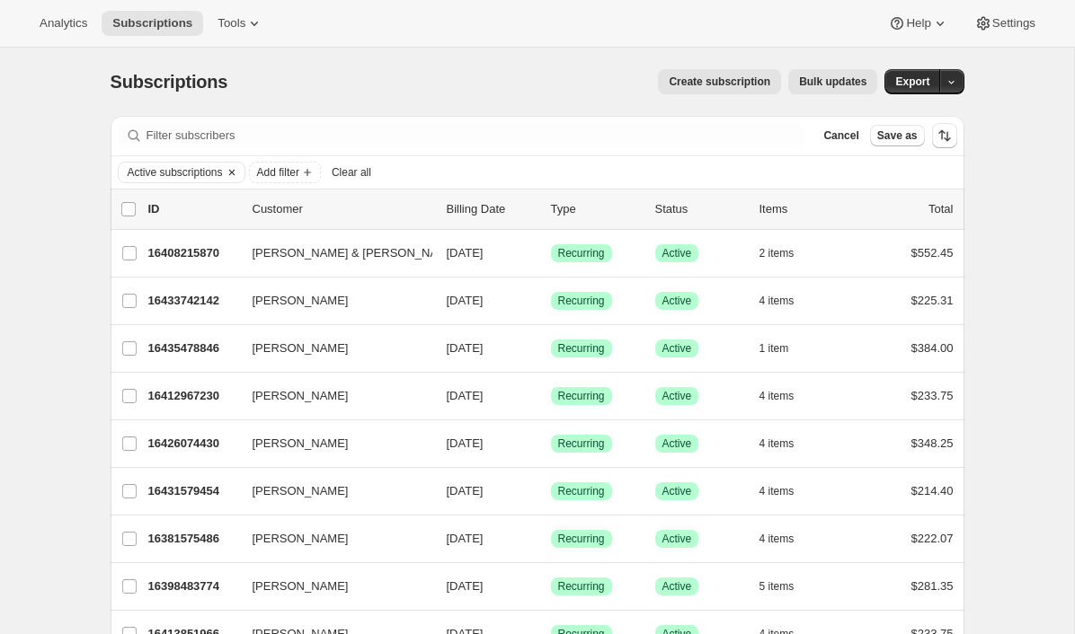
click at [239, 167] on icon "Clear" at bounding box center [232, 172] width 14 height 14
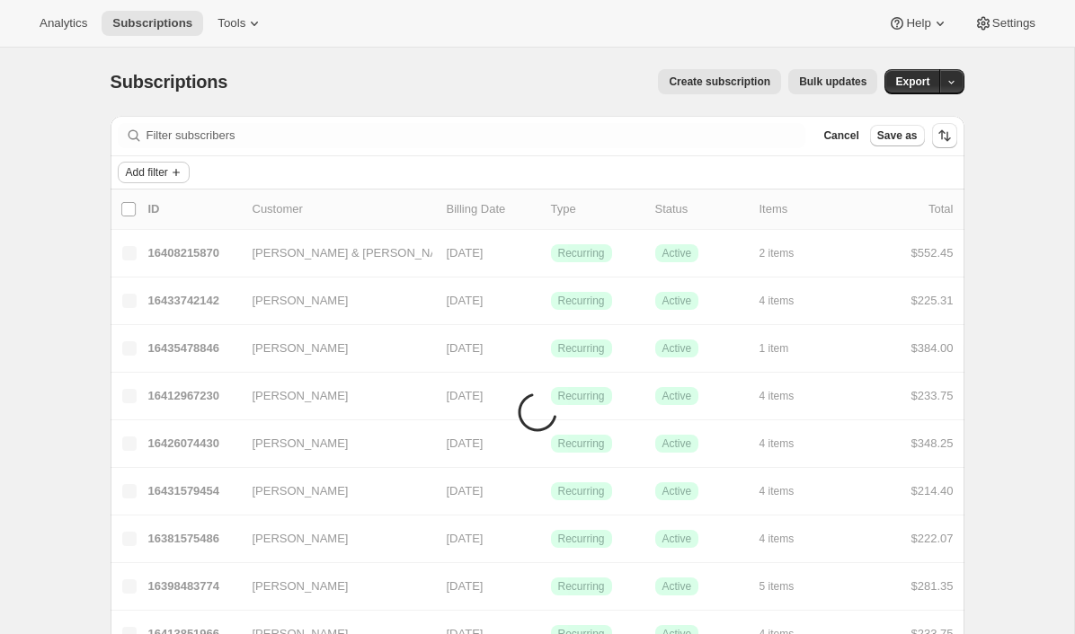
click at [169, 180] on button "Add filter" at bounding box center [154, 173] width 72 height 22
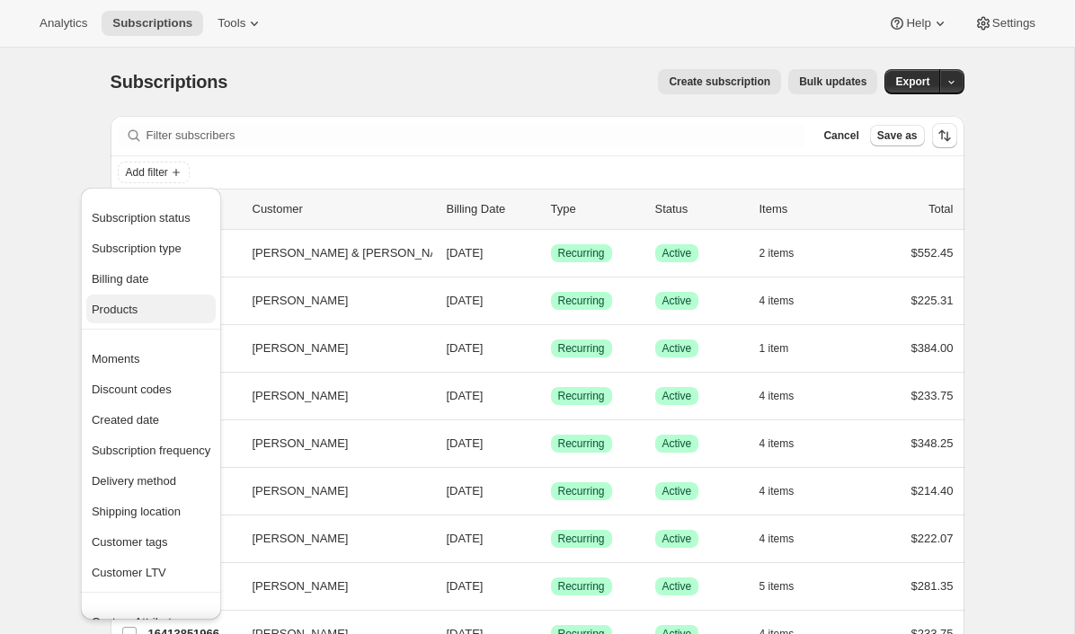
click at [144, 314] on span "Products" at bounding box center [151, 310] width 119 height 18
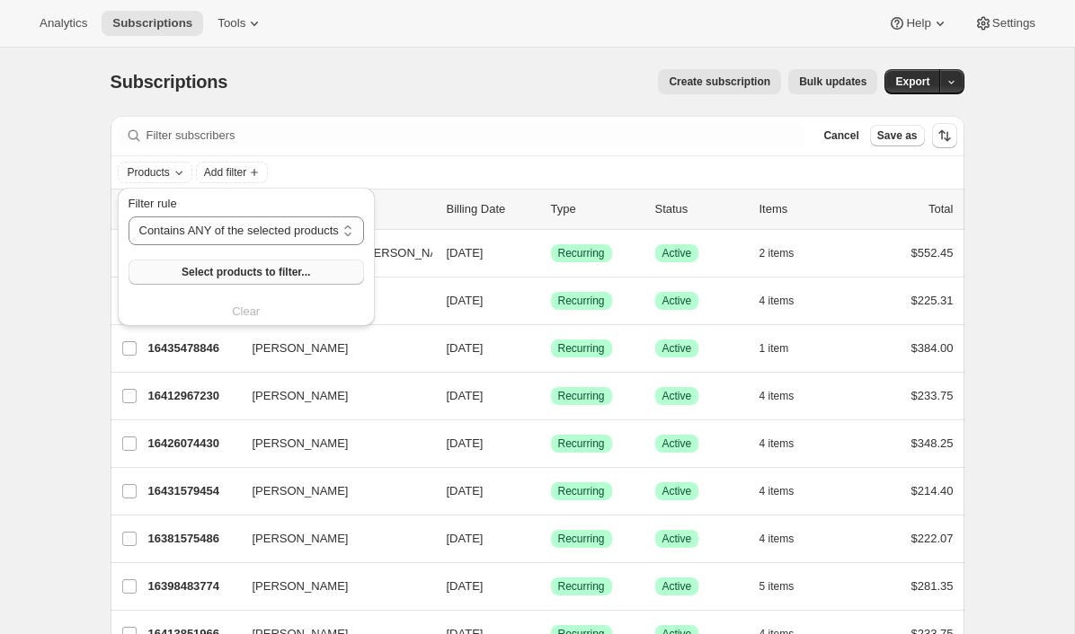
click at [225, 269] on span "Select products to filter..." at bounding box center [245, 272] width 128 height 14
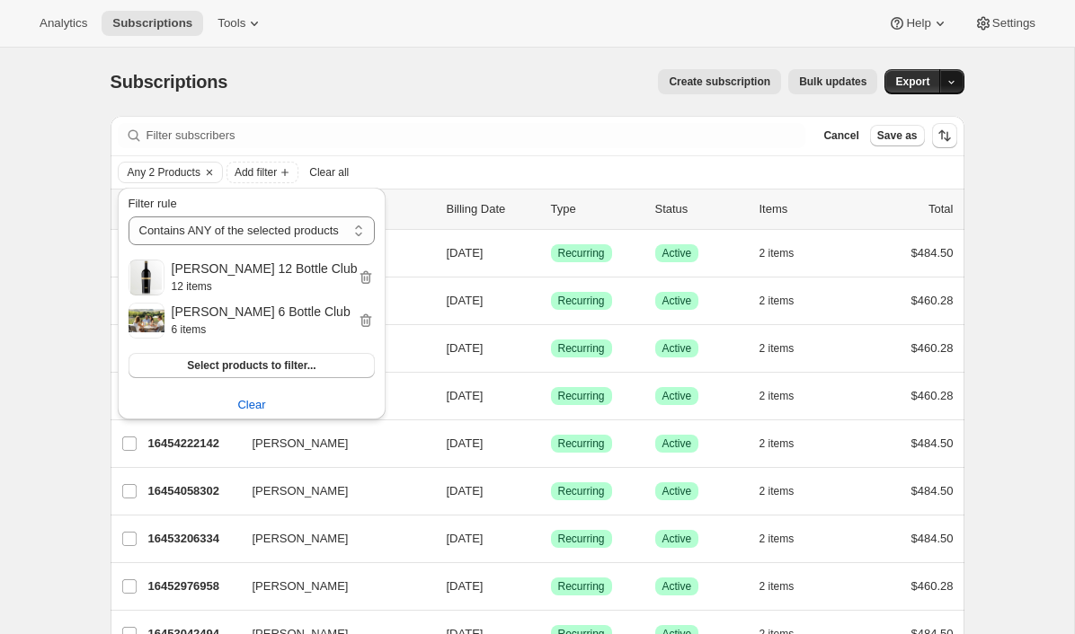
click at [959, 84] on button "button" at bounding box center [951, 81] width 25 height 25
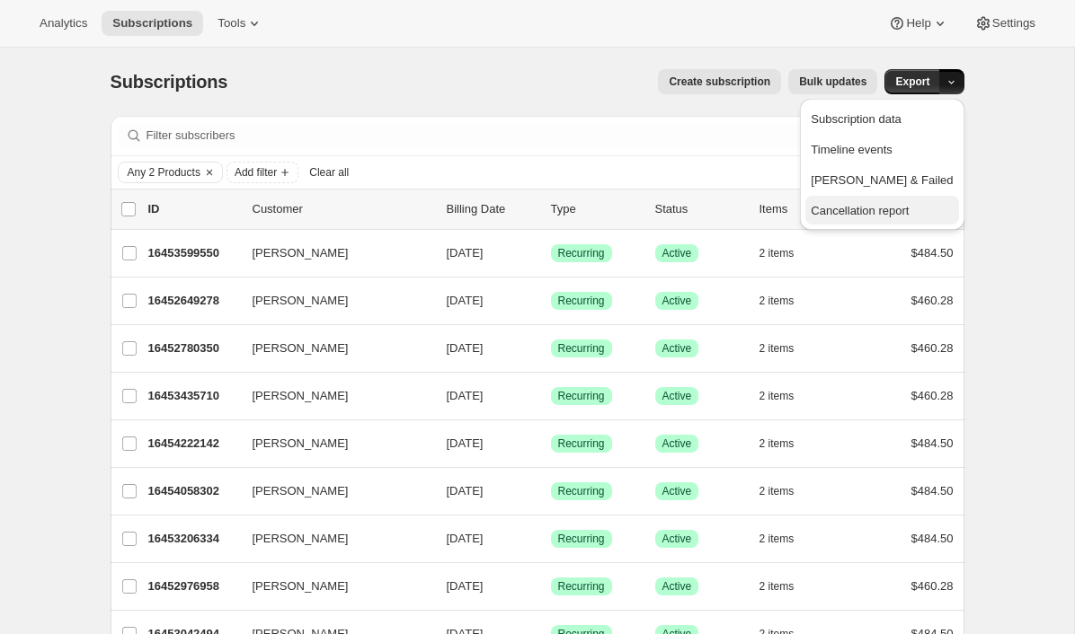
click at [881, 215] on span "Cancellation report" at bounding box center [859, 210] width 98 height 13
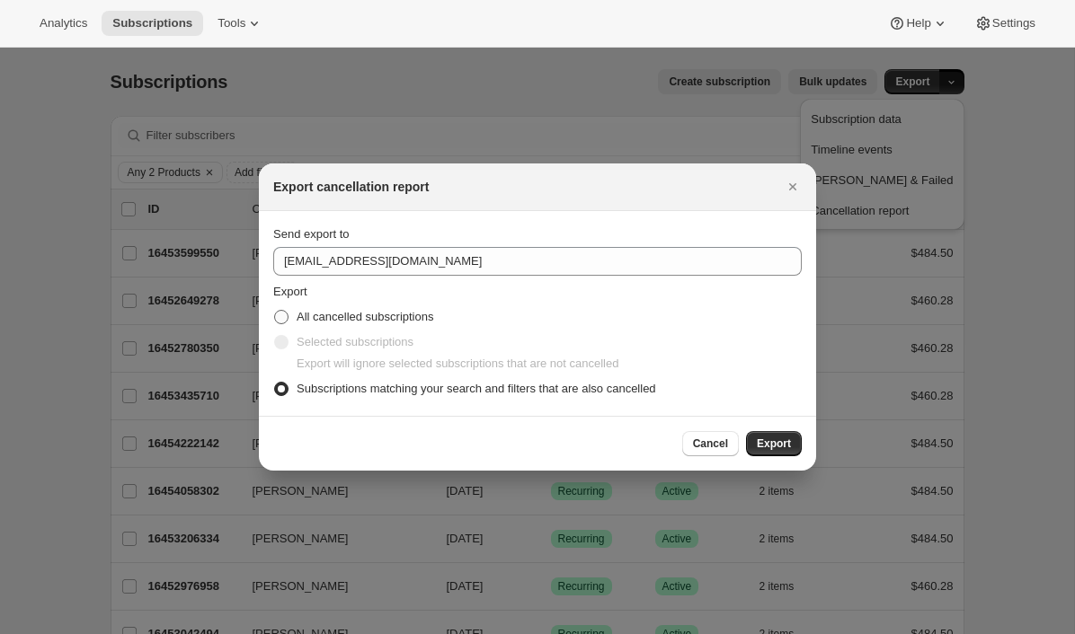
click at [399, 316] on span "All cancelled subscriptions" at bounding box center [364, 316] width 137 height 13
click at [275, 311] on input "All cancelled subscriptions" at bounding box center [274, 310] width 1 height 1
radio input "true"
click at [791, 192] on icon "Close" at bounding box center [792, 187] width 18 height 18
